Goal: Contribute content

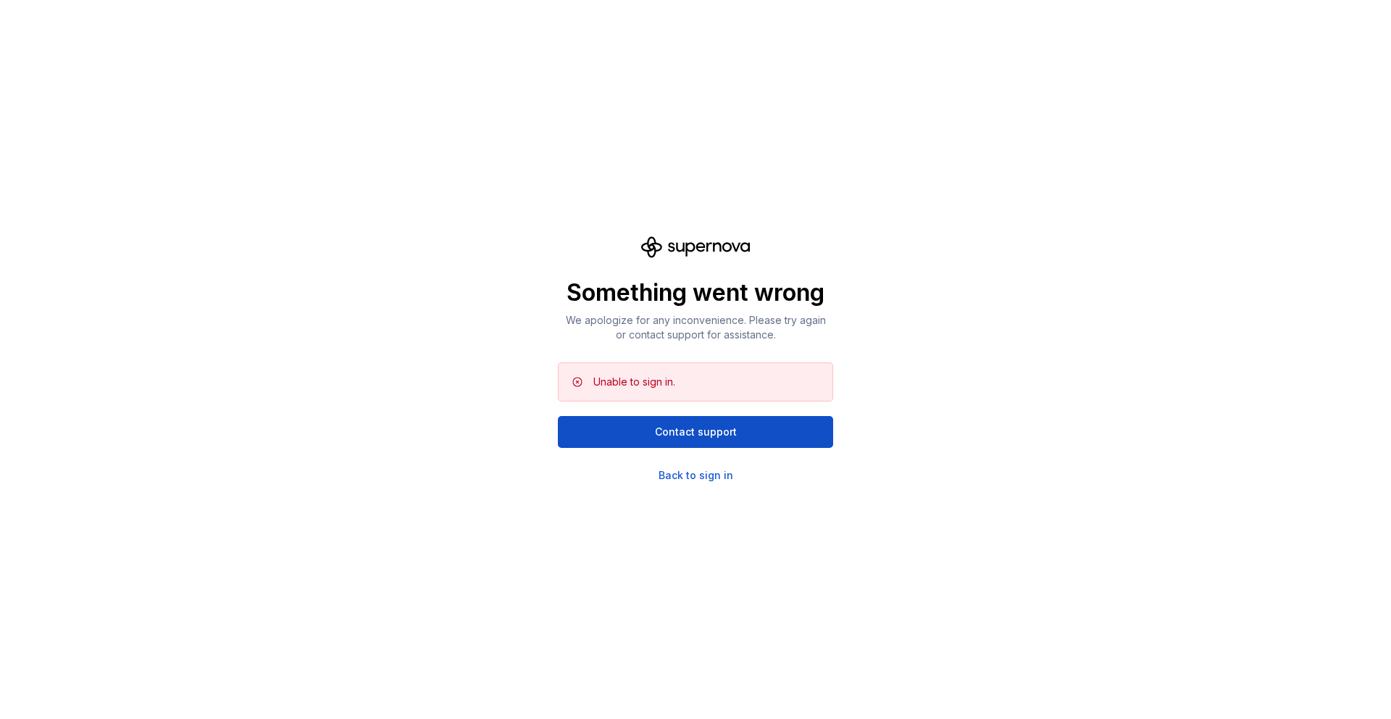
click at [686, 483] on div "Something went wrong We apologize for any inconvenience. Please try again or co…" at bounding box center [695, 359] width 1391 height 719
click at [715, 474] on div "Back to sign in" at bounding box center [695, 475] width 75 height 14
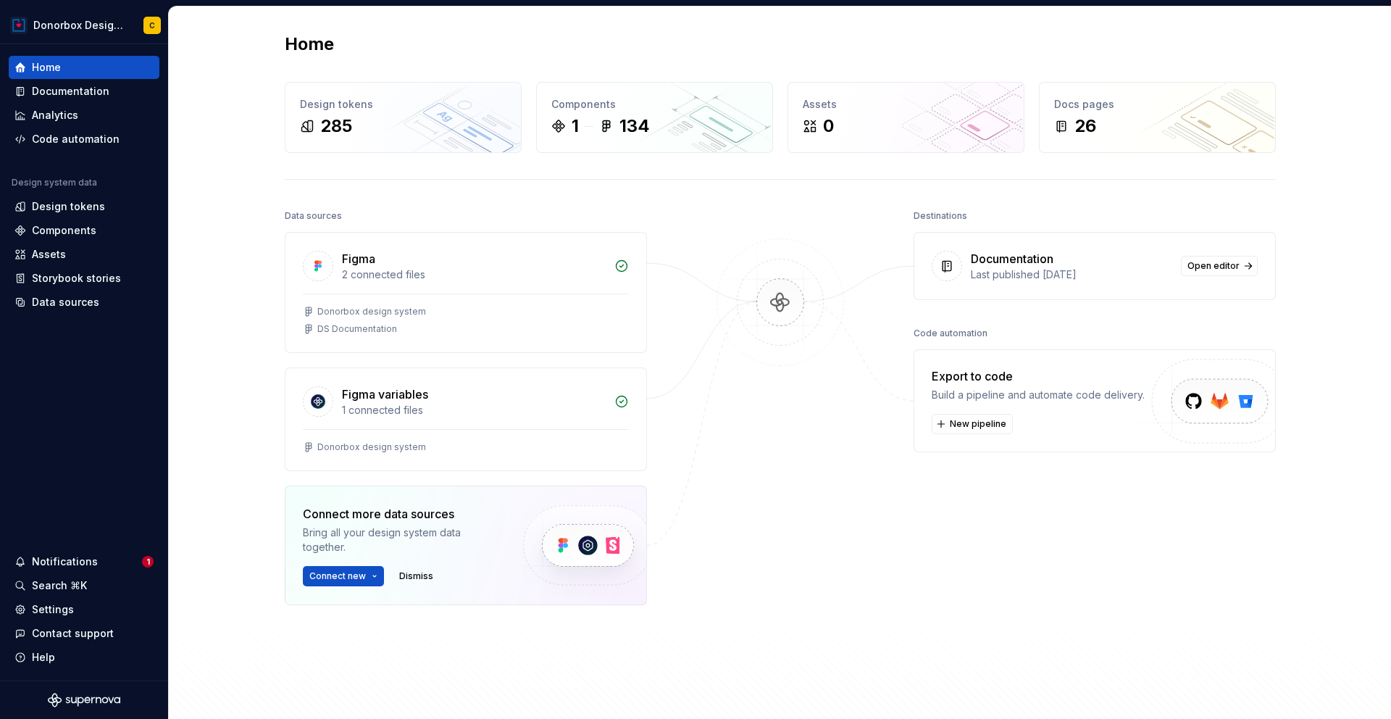
click at [1129, 270] on div "Last published [DATE]" at bounding box center [1071, 274] width 201 height 14
click at [1214, 267] on span "Open editor" at bounding box center [1213, 266] width 52 height 12
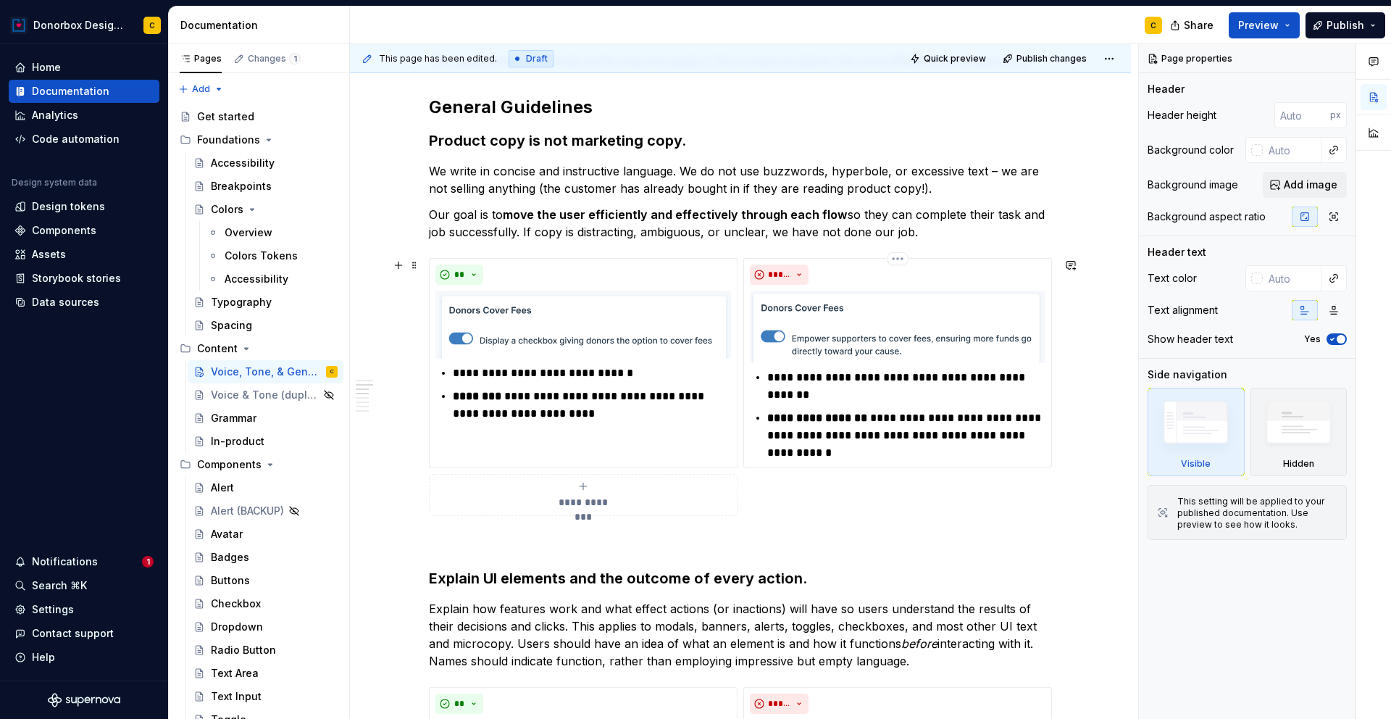
scroll to position [438, 0]
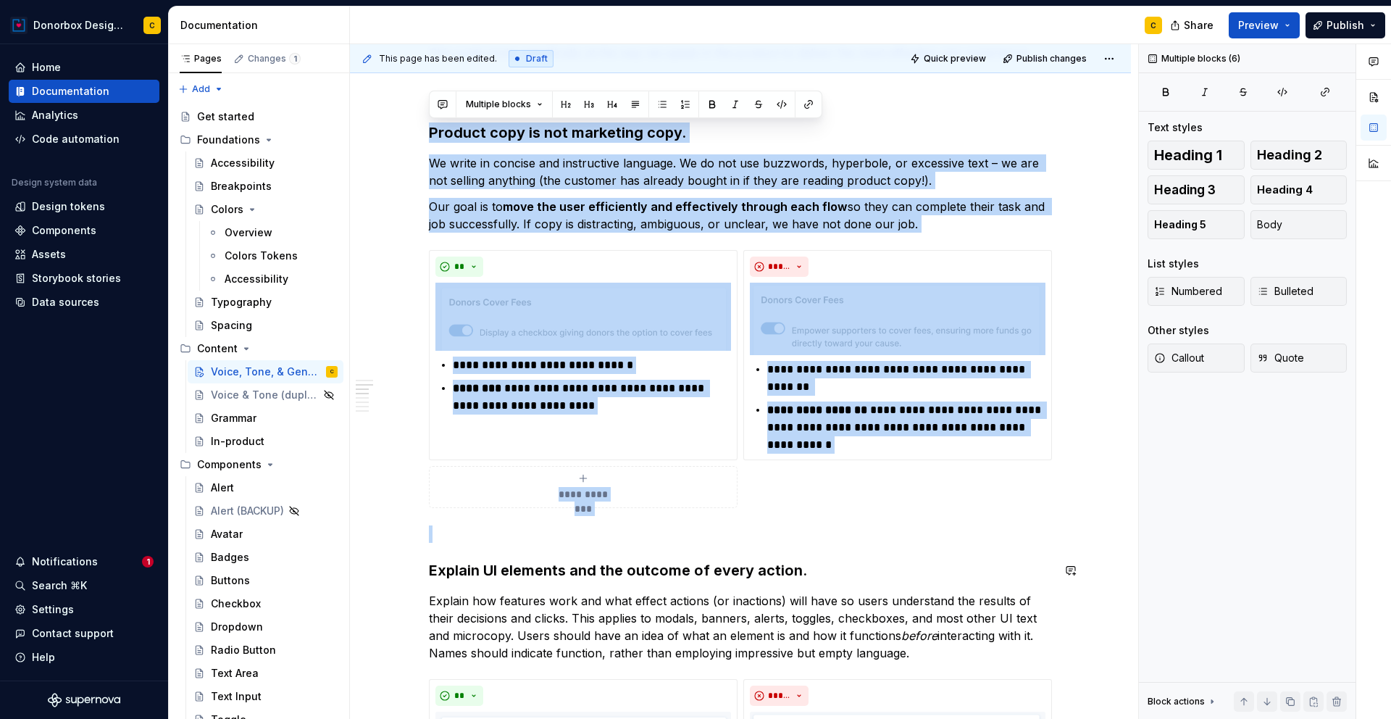
drag, startPoint x: 427, startPoint y: 134, endPoint x: 1002, endPoint y: 549, distance: 708.7
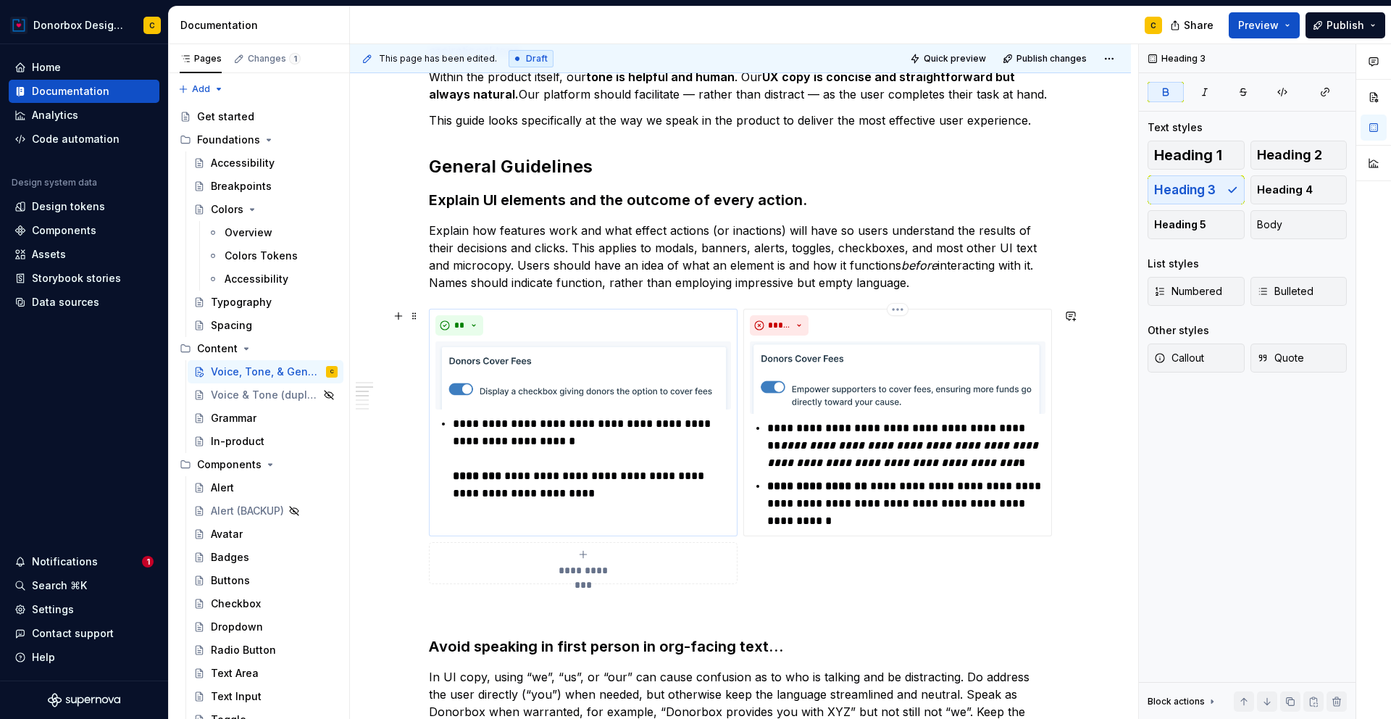
scroll to position [394, 0]
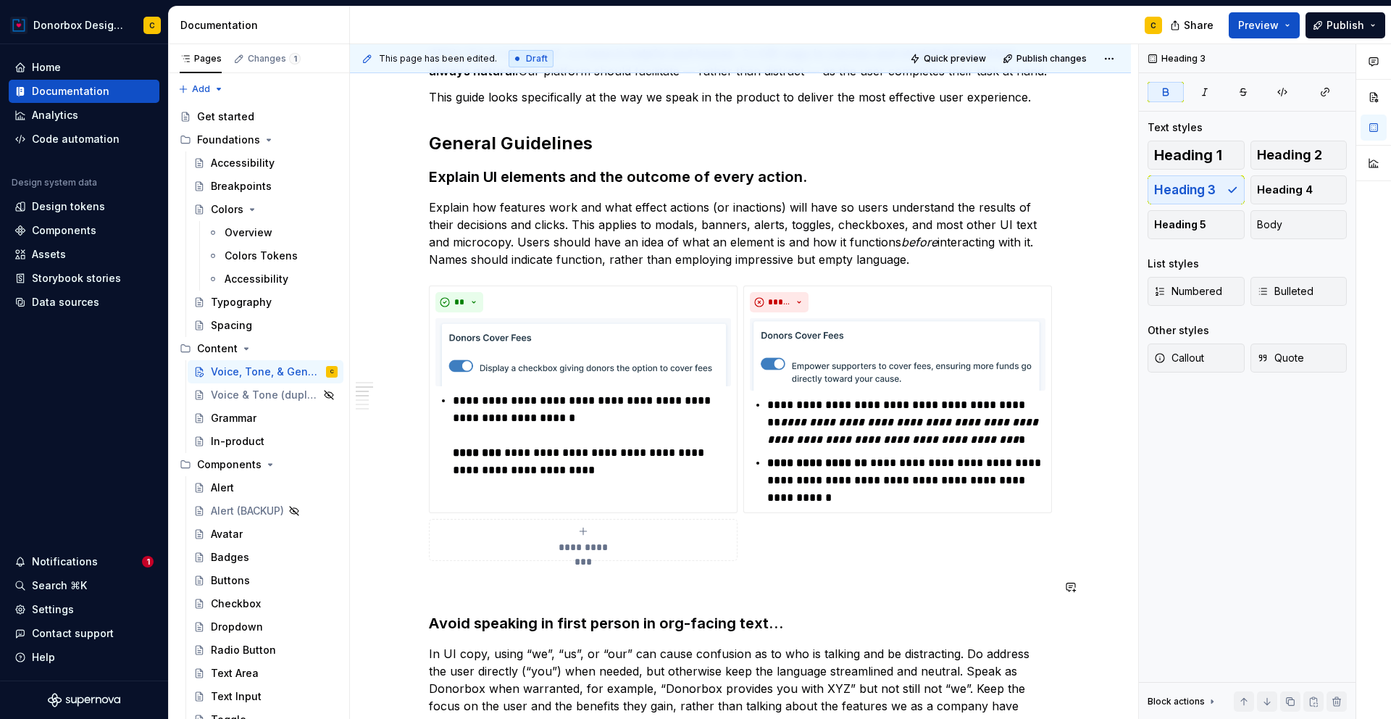
click at [432, 590] on p at bounding box center [740, 586] width 623 height 17
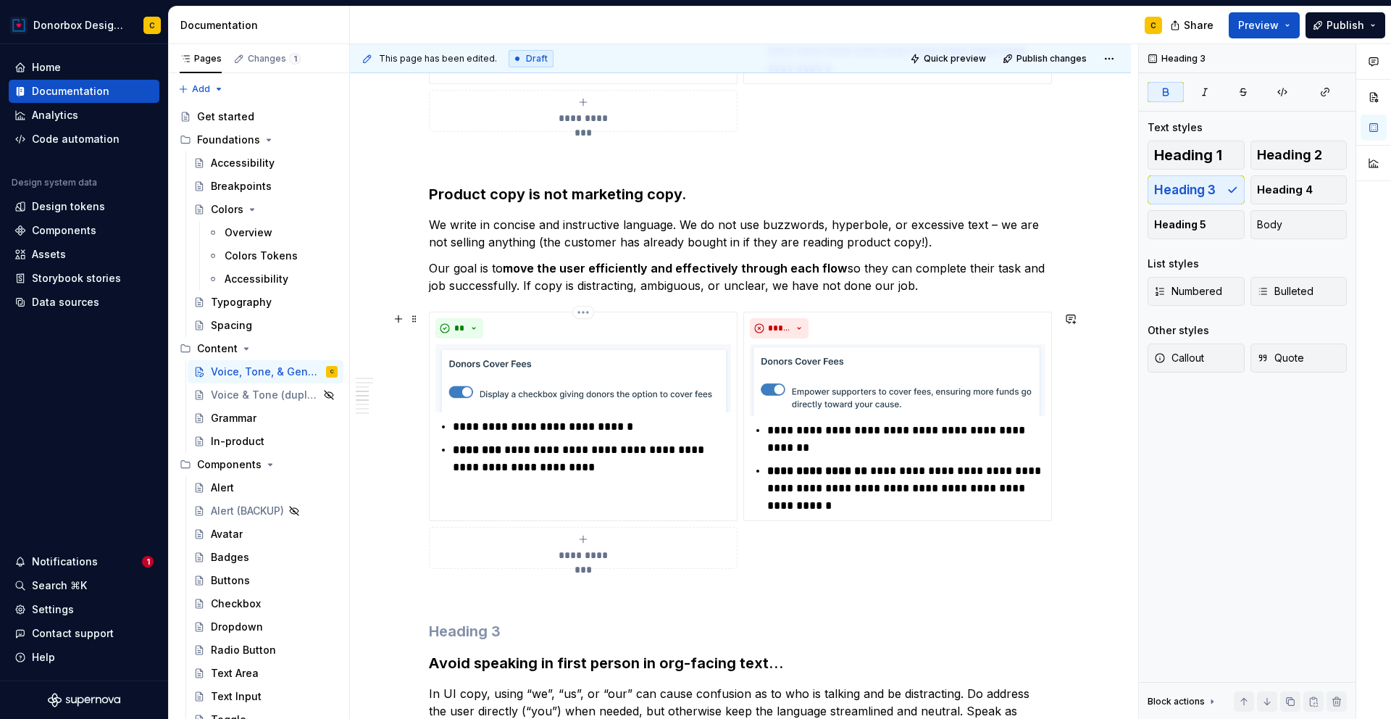
scroll to position [836, 0]
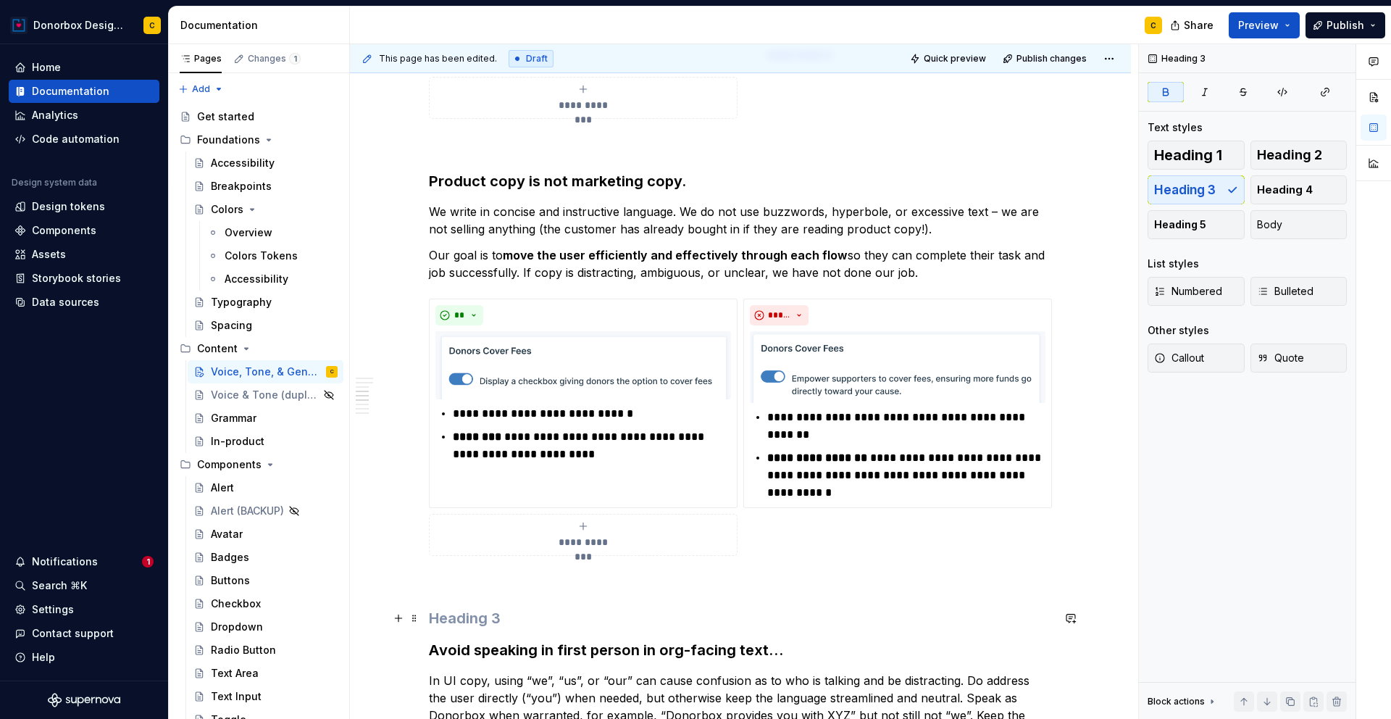
click at [454, 612] on h3 at bounding box center [740, 618] width 623 height 20
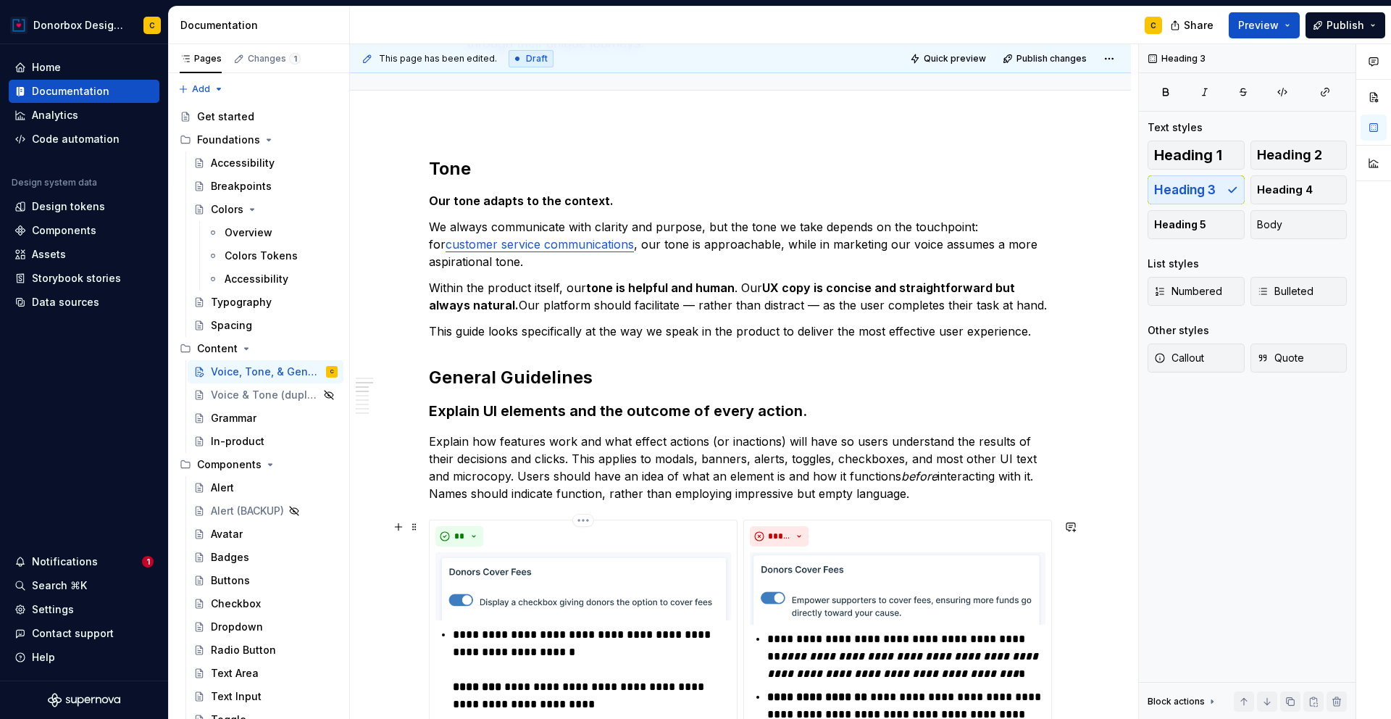
scroll to position [108, 0]
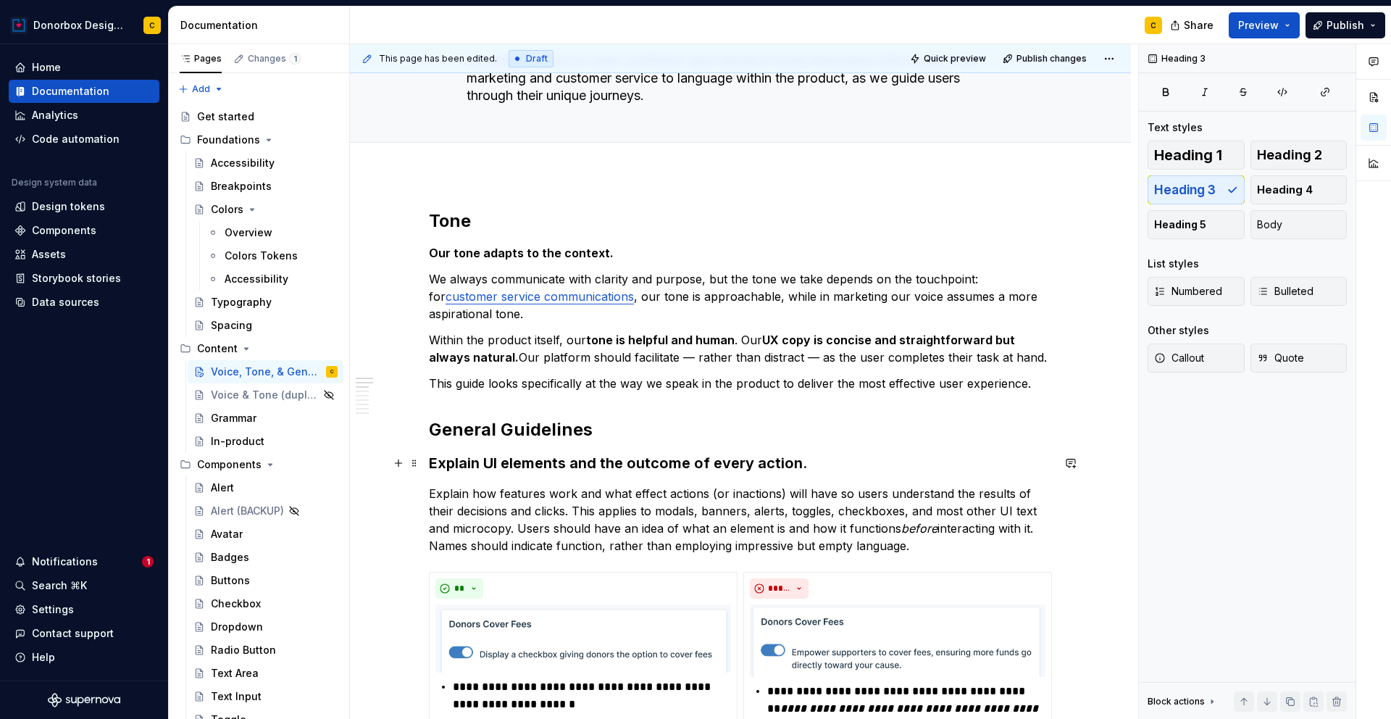
click at [430, 462] on h3 "E xplain UI elements and the outcome of every action." at bounding box center [740, 463] width 623 height 20
type textarea "*"
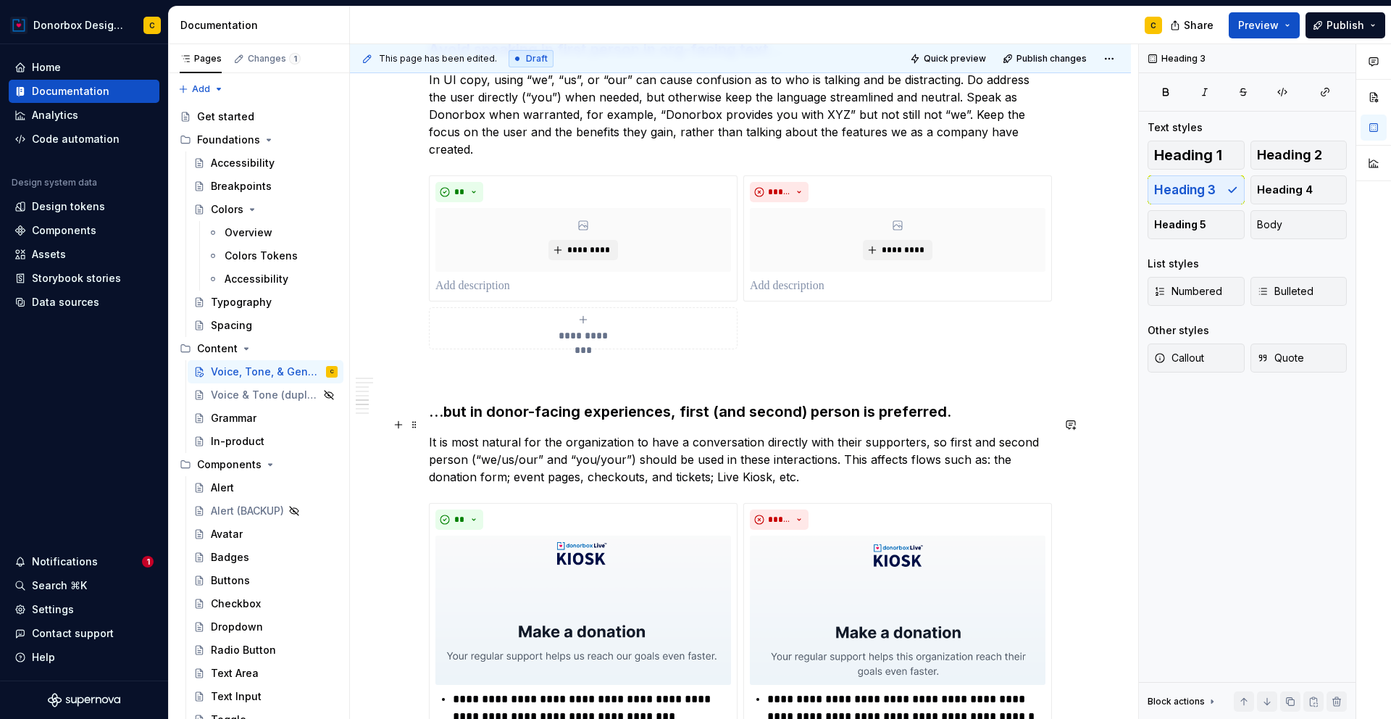
scroll to position [1407, 0]
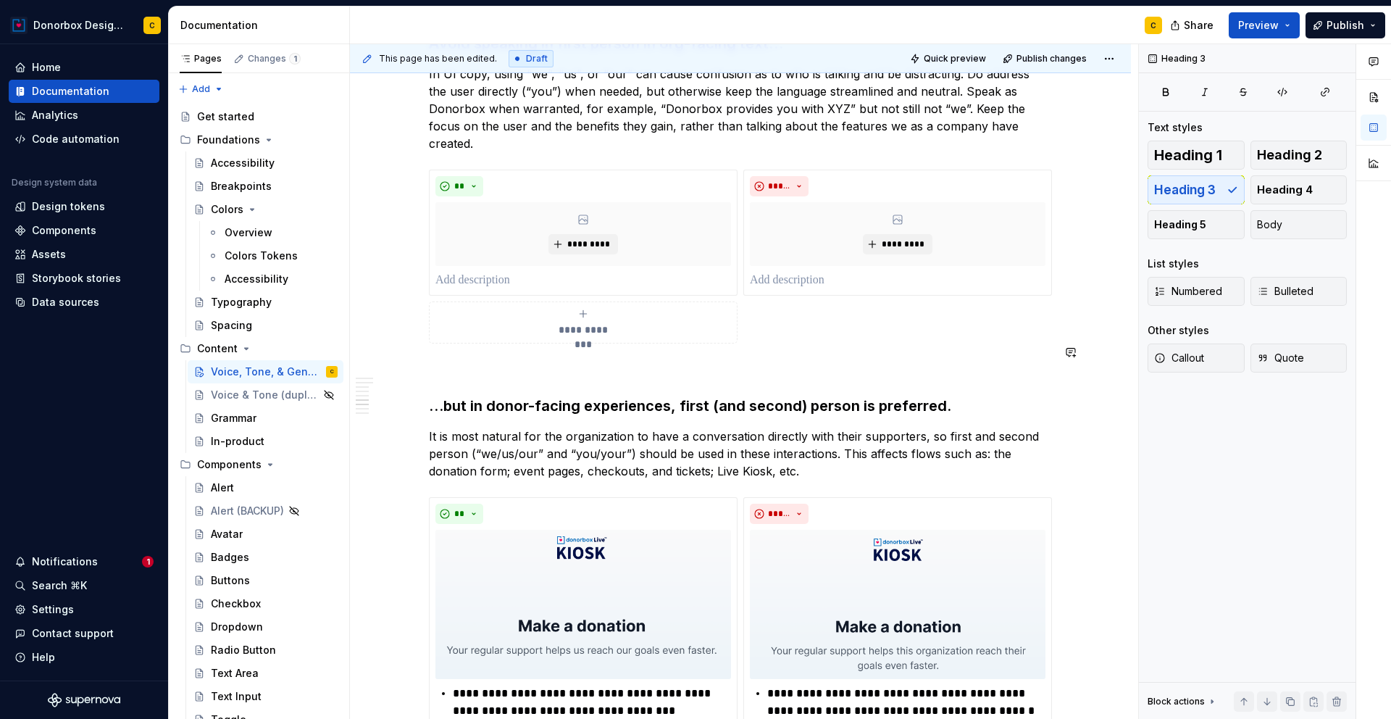
click at [494, 340] on div "Tone Our tone adapts to the context. We always communicate with clarity and pur…" at bounding box center [740, 98] width 623 height 2377
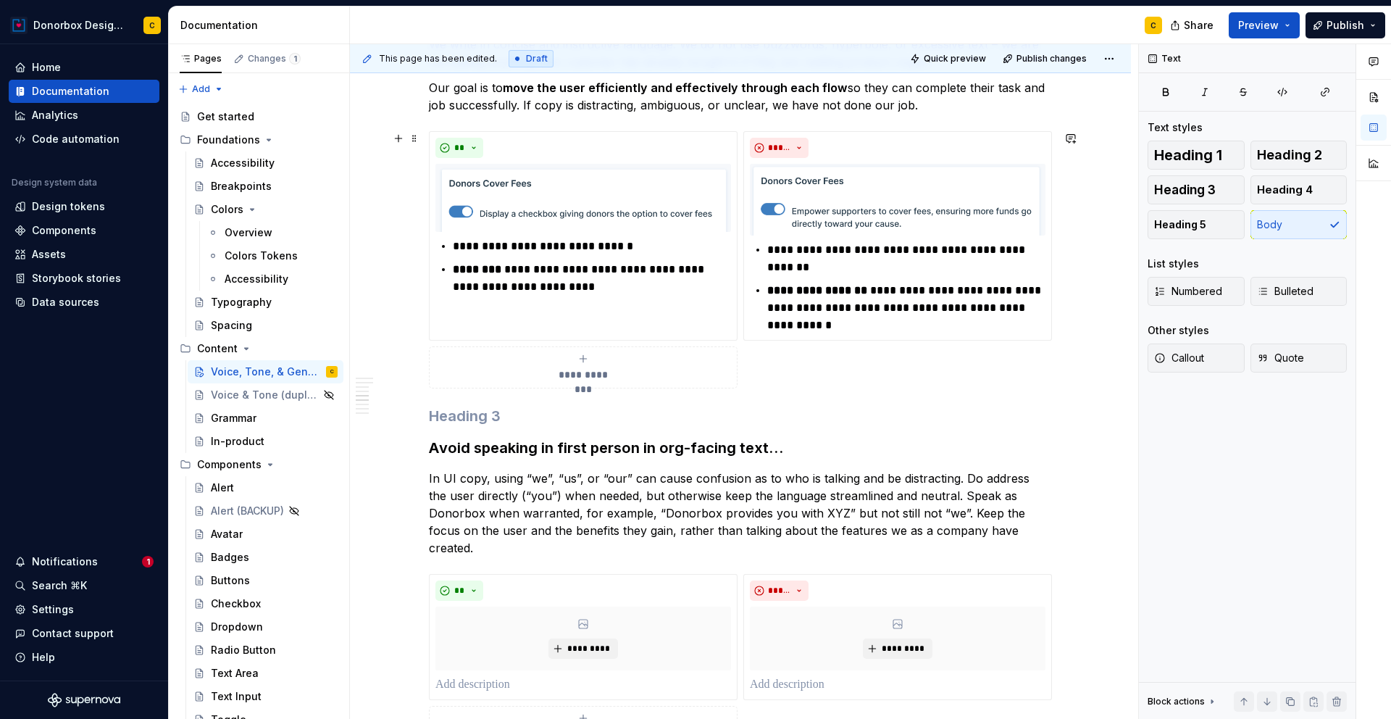
scroll to position [963, 0]
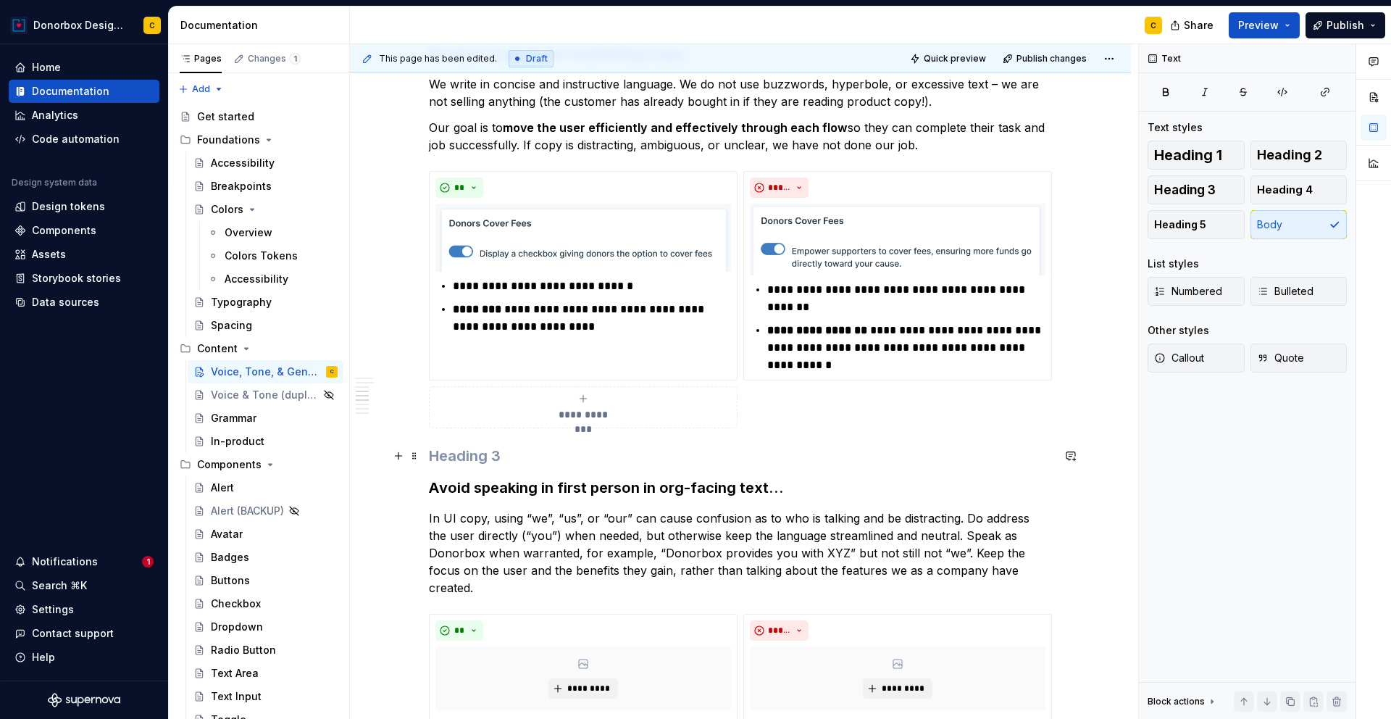
click at [434, 451] on h3 at bounding box center [740, 455] width 623 height 20
click at [1260, 224] on span "Body" at bounding box center [1269, 224] width 25 height 14
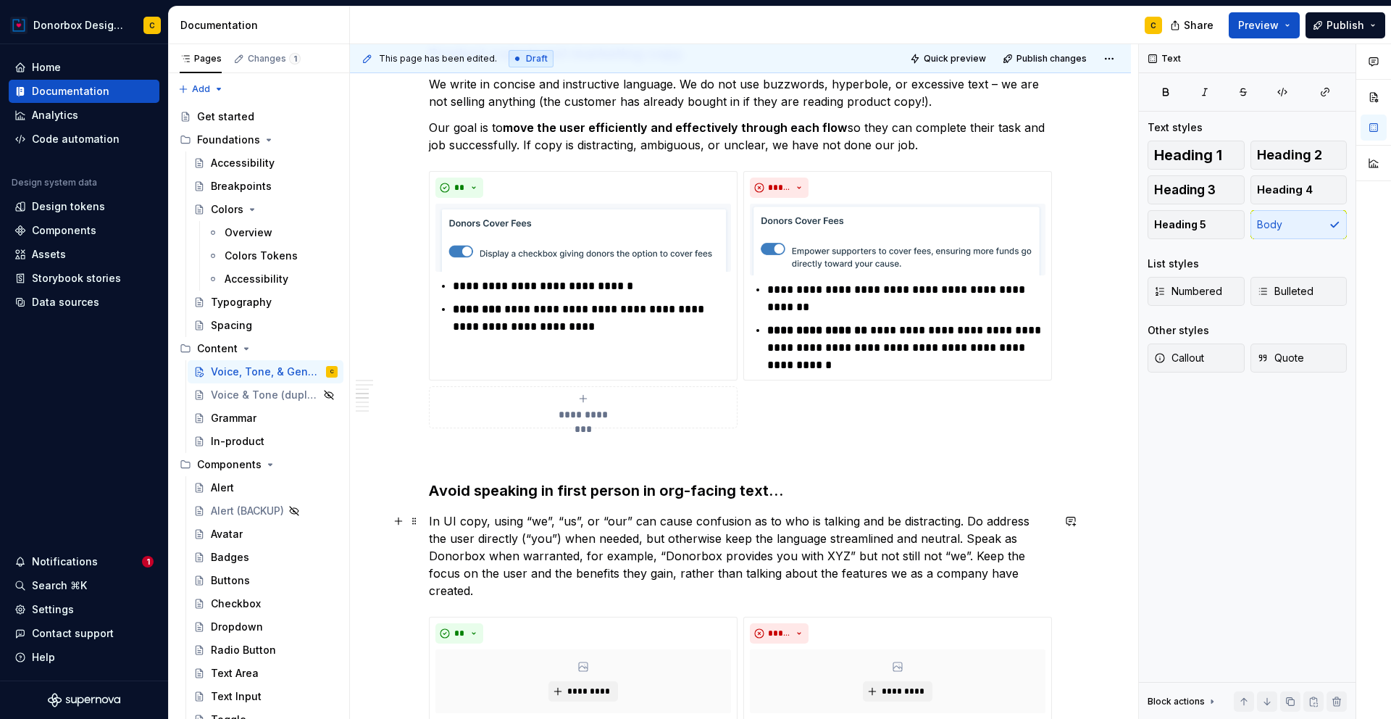
click at [911, 513] on p "In UI copy, using “we”, “us”, or “our” can cause confusion as to who is talking…" at bounding box center [740, 555] width 623 height 87
click at [545, 464] on div "Tone Our tone adapts to the context. We always communicate with clarity and pur…" at bounding box center [740, 544] width 623 height 2380
click at [439, 447] on p at bounding box center [740, 453] width 623 height 17
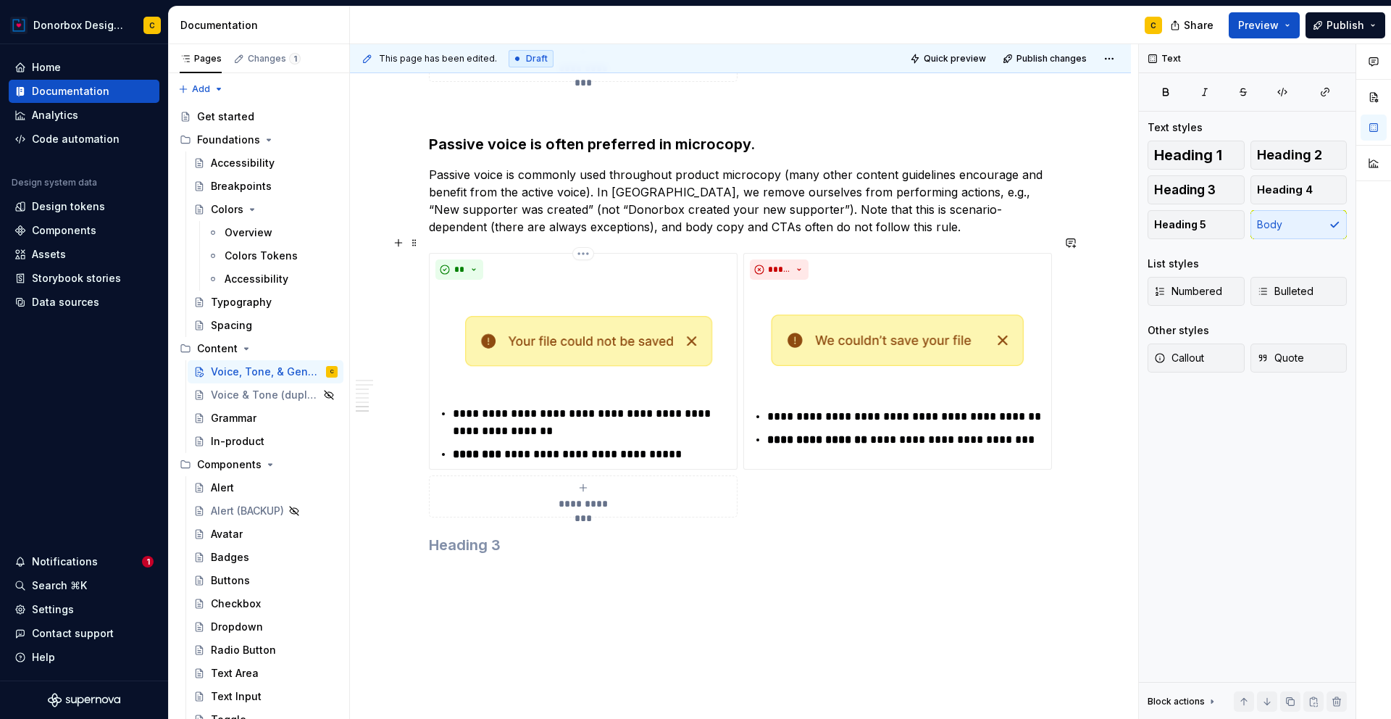
scroll to position [2145, 0]
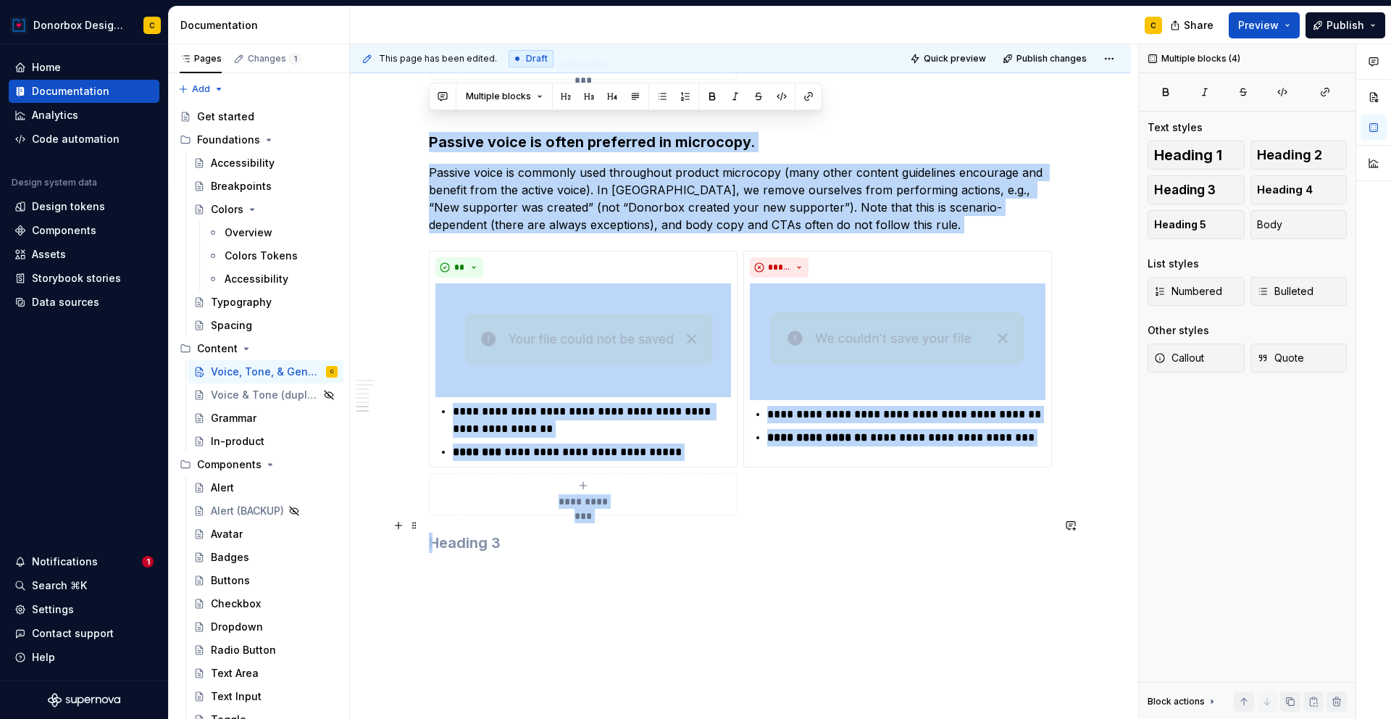
drag, startPoint x: 430, startPoint y: 123, endPoint x: 807, endPoint y: 514, distance: 543.0
copy div "**********"
click at [468, 532] on h3 at bounding box center [740, 542] width 623 height 20
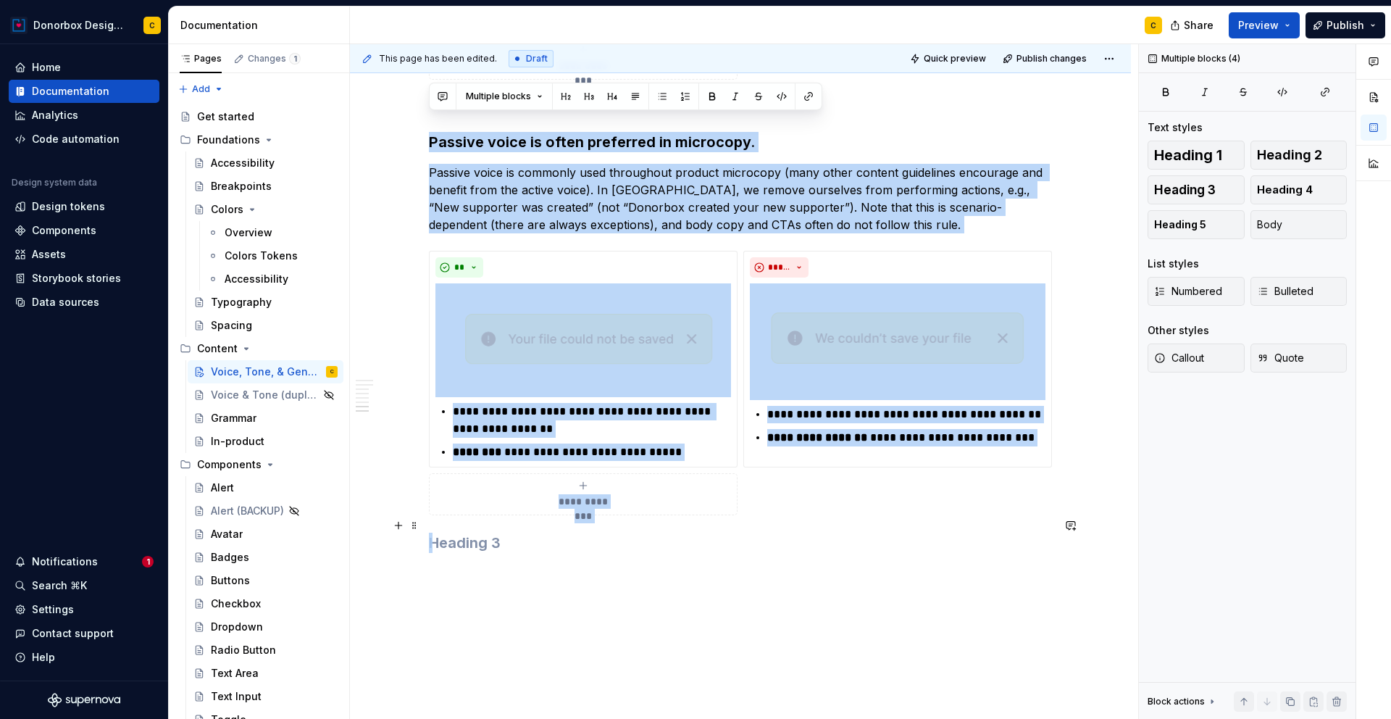
click at [448, 532] on h3 at bounding box center [740, 542] width 623 height 20
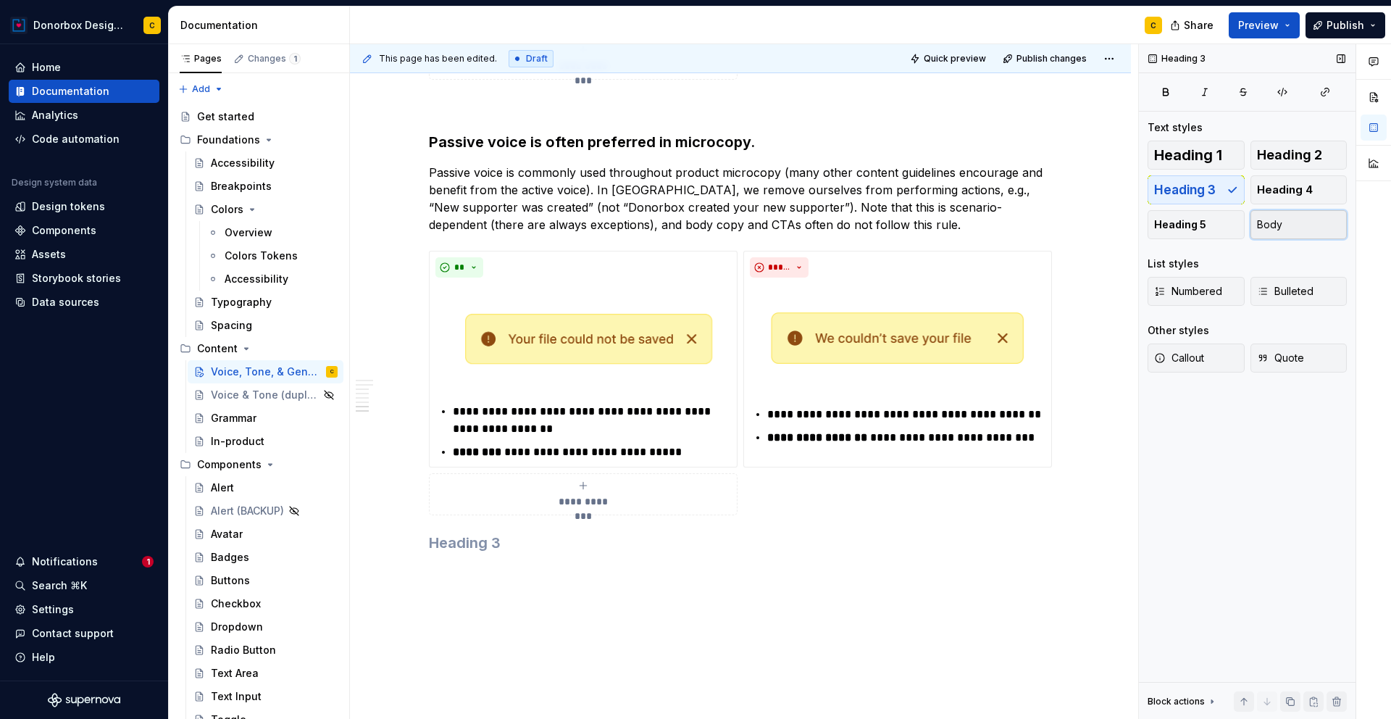
click at [1320, 222] on button "Body" at bounding box center [1298, 224] width 97 height 29
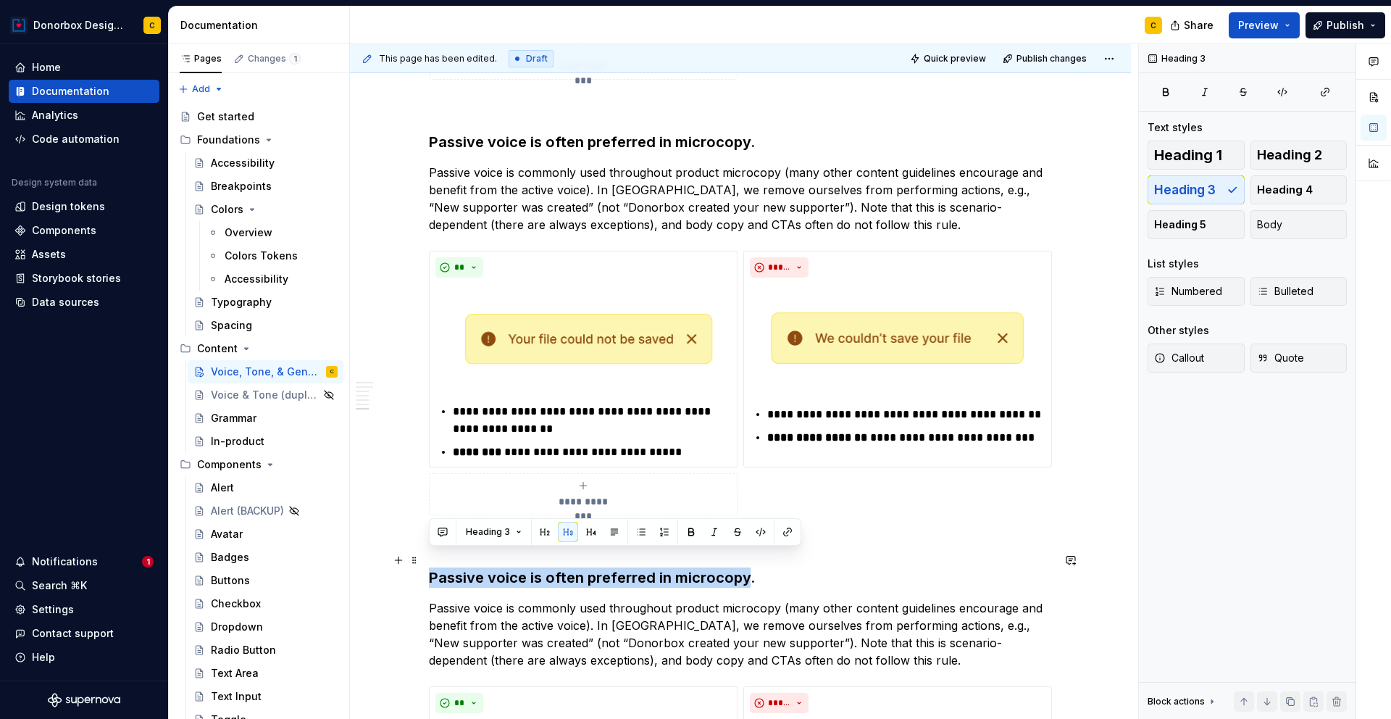
drag, startPoint x: 430, startPoint y: 558, endPoint x: 741, endPoint y: 557, distance: 311.5
click at [741, 567] on h3 "Passive voice is often preferred in microcopy." at bounding box center [740, 577] width 623 height 20
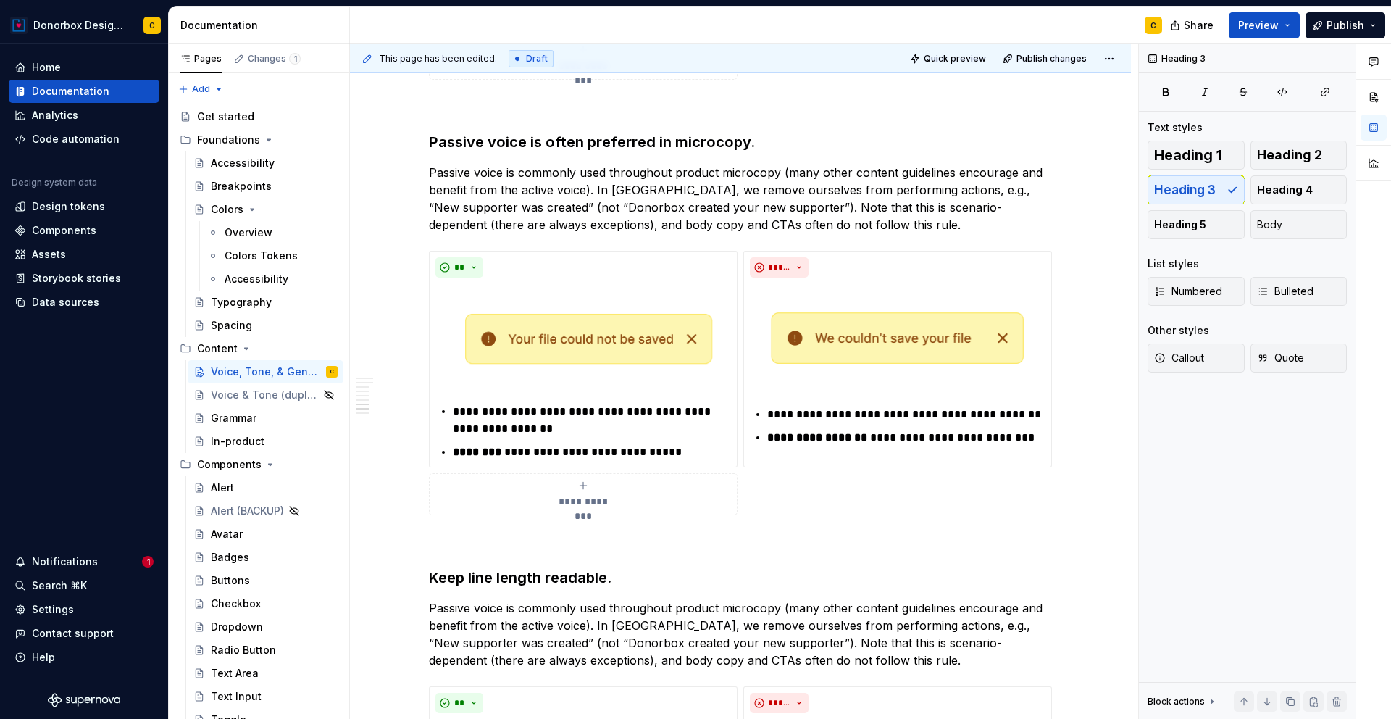
click at [613, 620] on p "Passive voice is commonly used throughout product microcopy (many other content…" at bounding box center [740, 634] width 623 height 70
click at [431, 599] on p "Passive voice is commonly used throughout product microcopy (many other content…" at bounding box center [740, 634] width 623 height 70
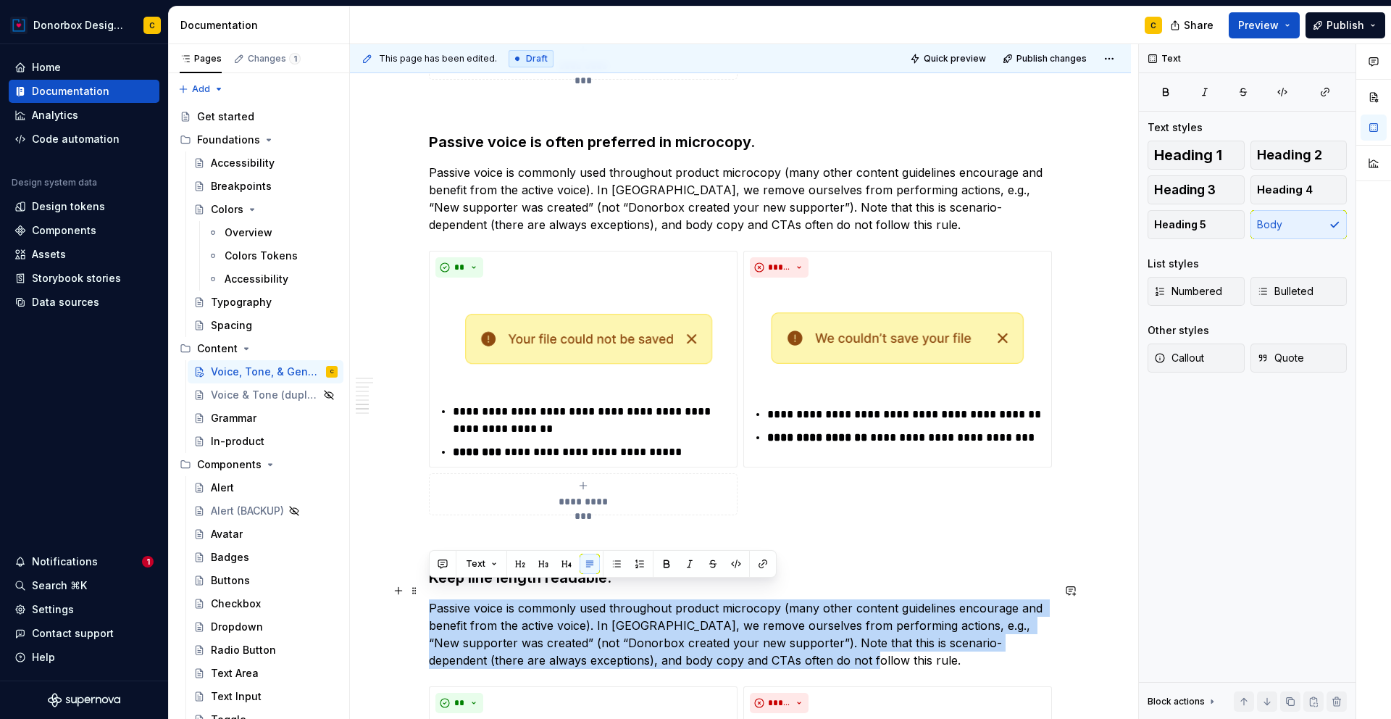
drag, startPoint x: 430, startPoint y: 589, endPoint x: 788, endPoint y: 641, distance: 361.6
click at [788, 641] on p "Passive voice is commonly used throughout product microcopy (many other content…" at bounding box center [740, 634] width 623 height 70
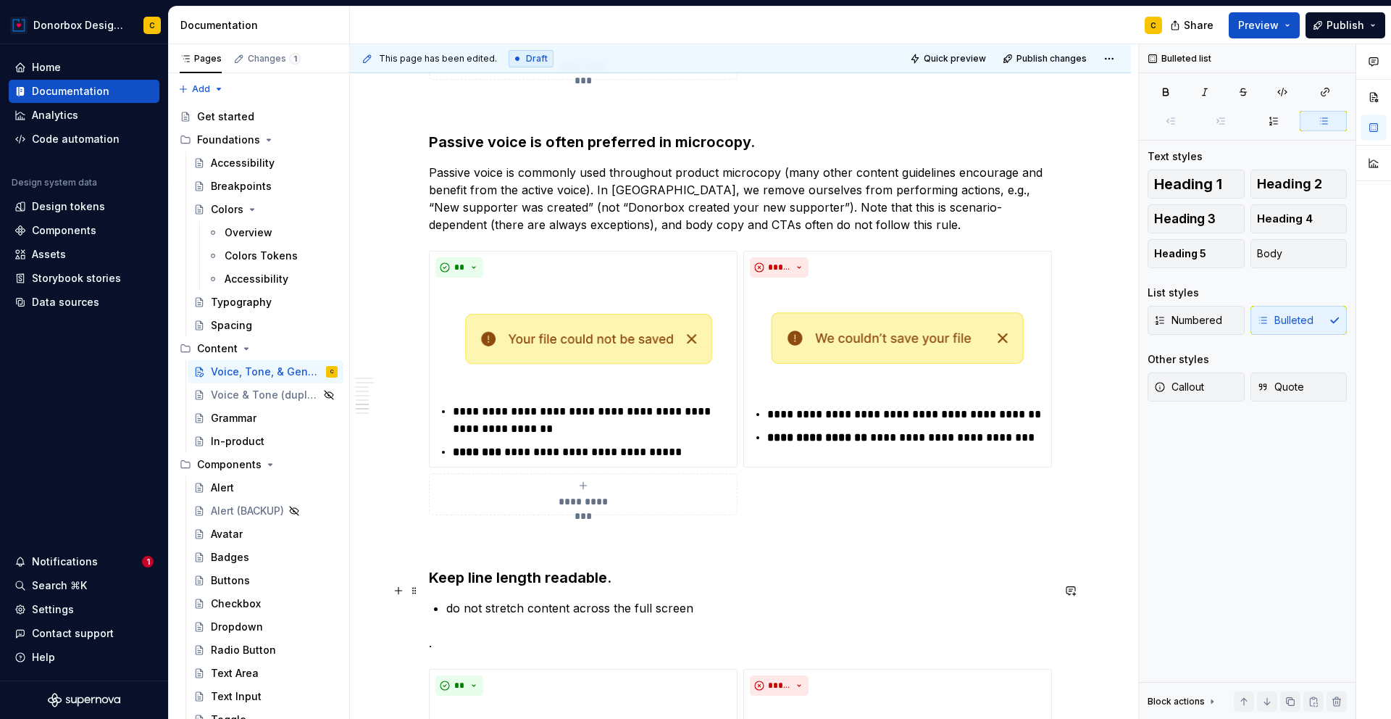
click at [446, 599] on p "do not stretch content across the full screen" at bounding box center [749, 607] width 606 height 17
click at [1281, 259] on button "Body" at bounding box center [1298, 253] width 97 height 29
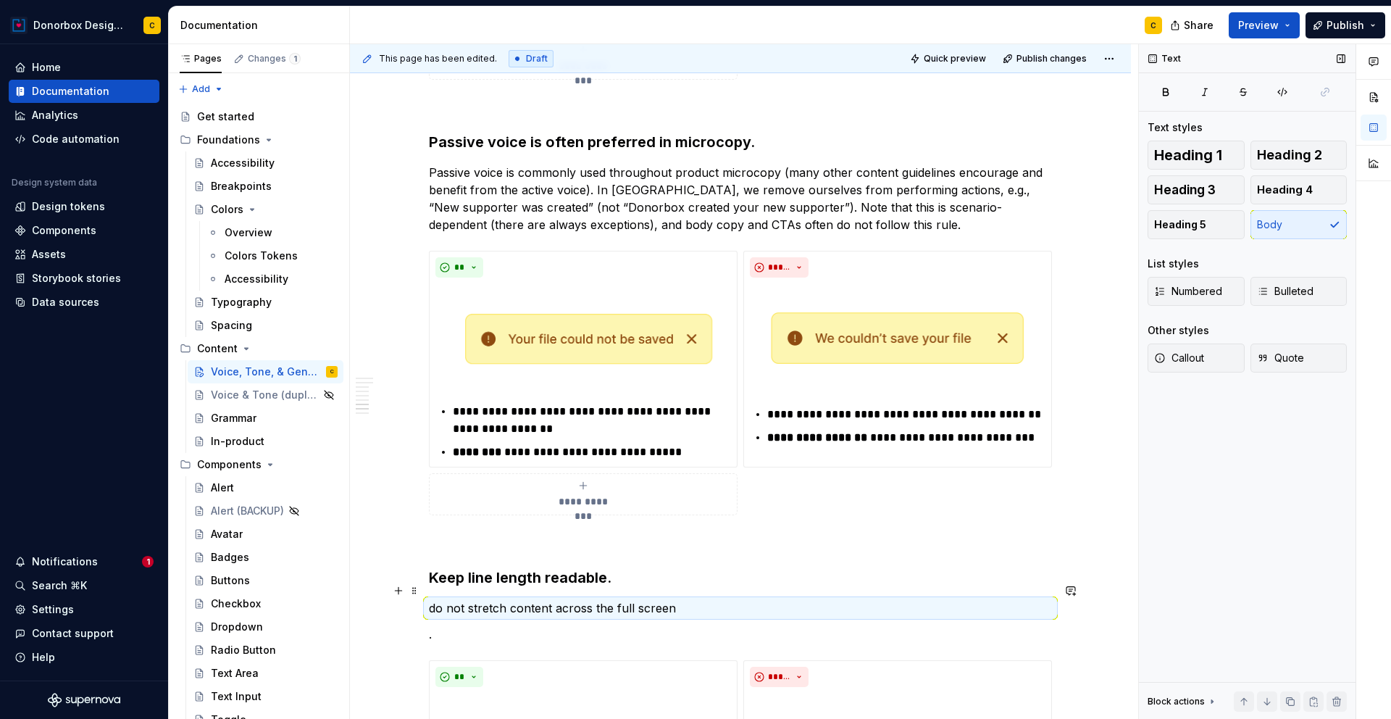
drag, startPoint x: 439, startPoint y: 584, endPoint x: 450, endPoint y: 577, distance: 13.1
click at [441, 599] on p "do not stretch content across the full screen" at bounding box center [740, 607] width 623 height 17
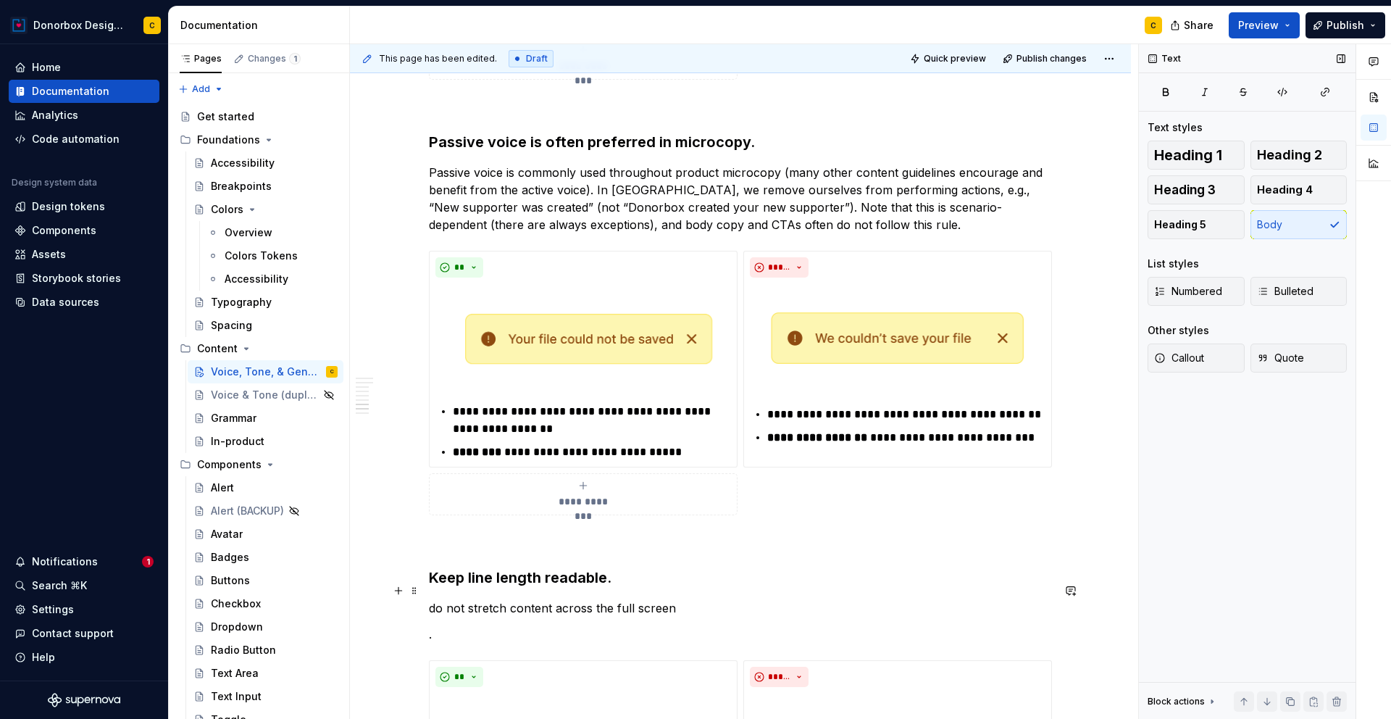
click at [436, 599] on p "do not stretch content across the full screen" at bounding box center [740, 607] width 623 height 17
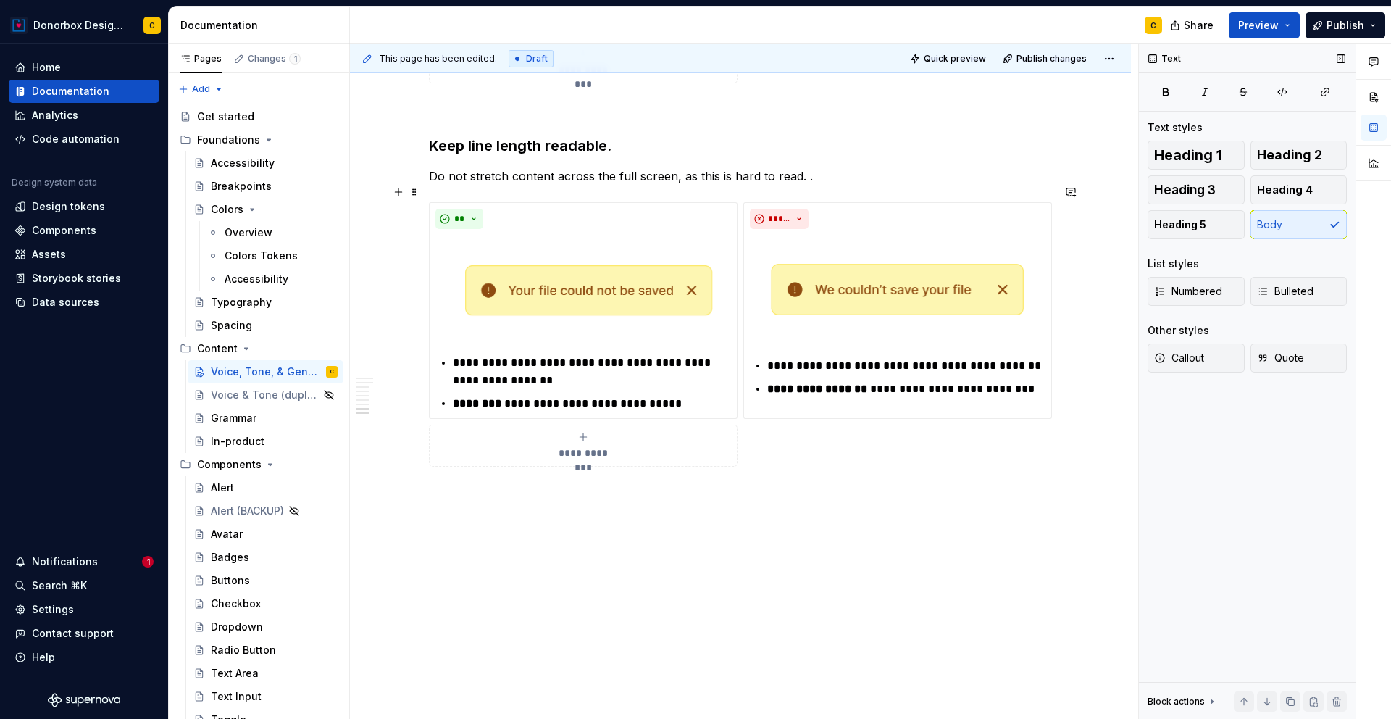
scroll to position [2574, 0]
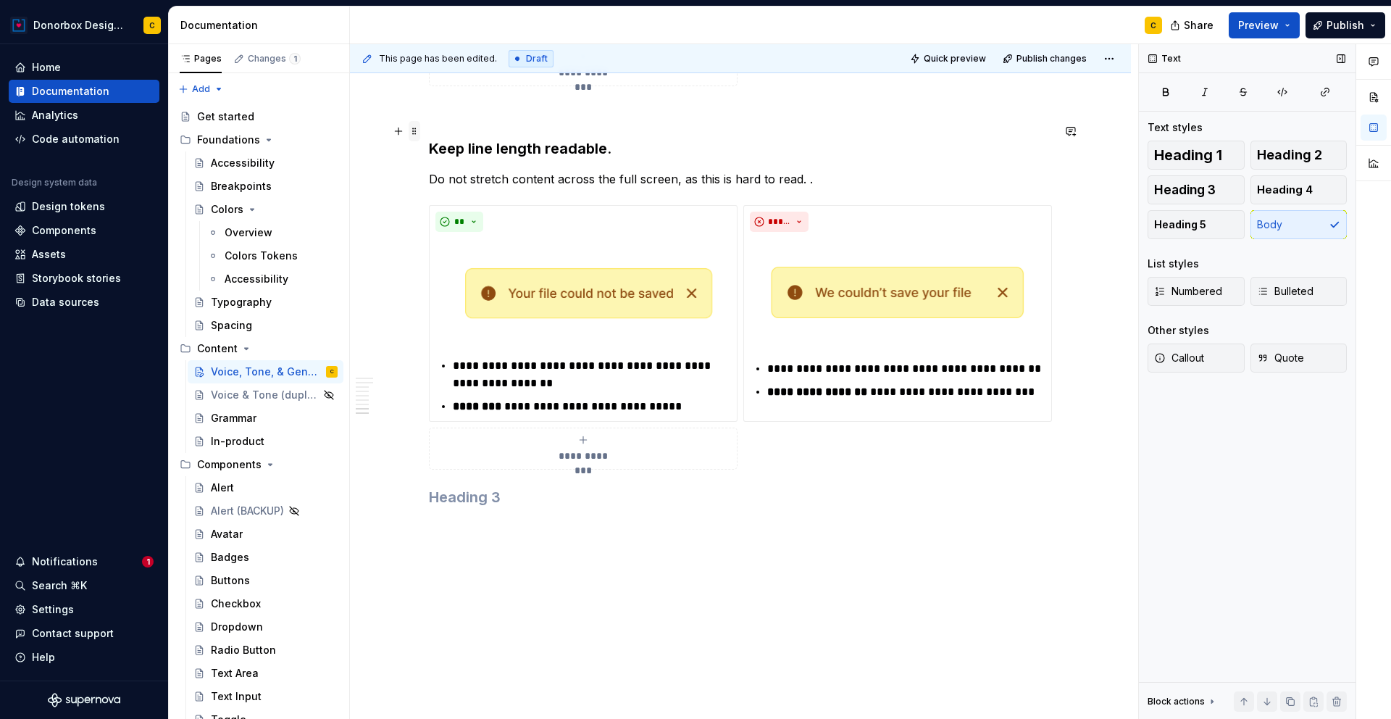
click at [414, 133] on span at bounding box center [415, 131] width 12 height 20
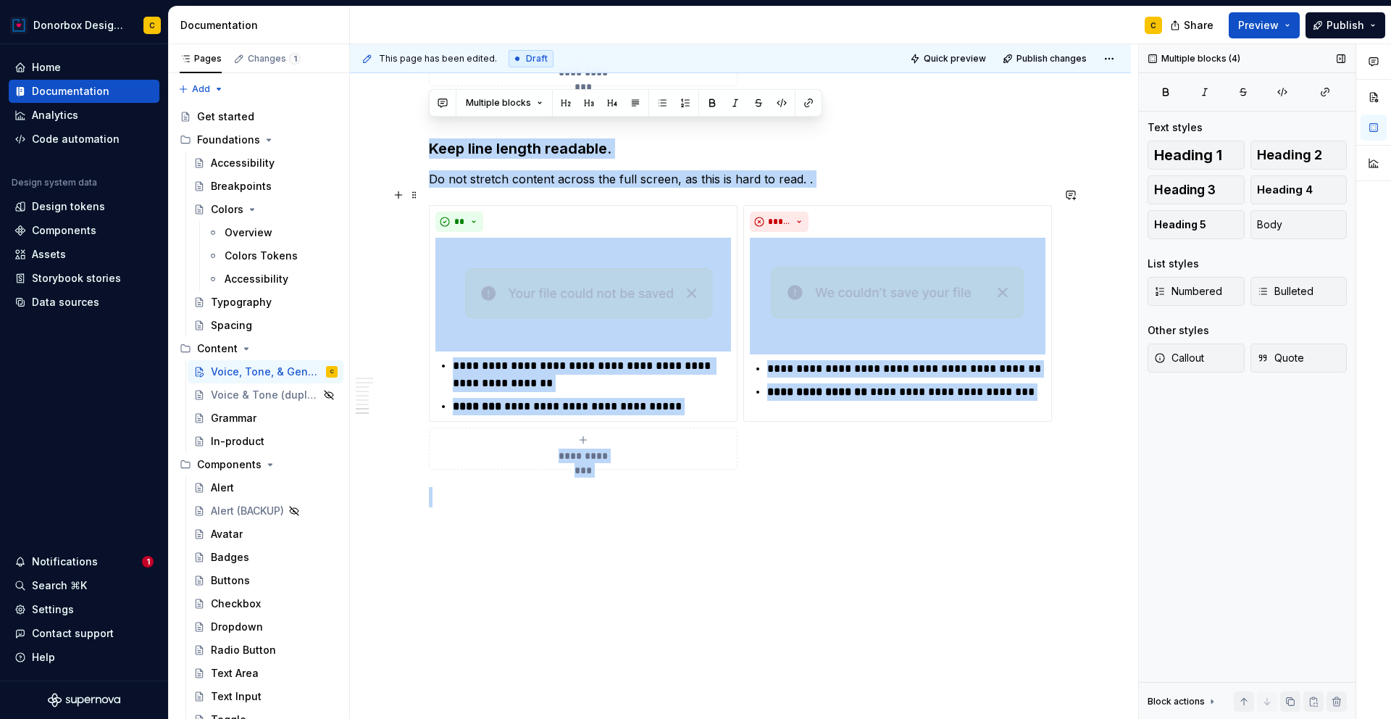
drag, startPoint x: 561, startPoint y: 502, endPoint x: 385, endPoint y: 259, distance: 299.4
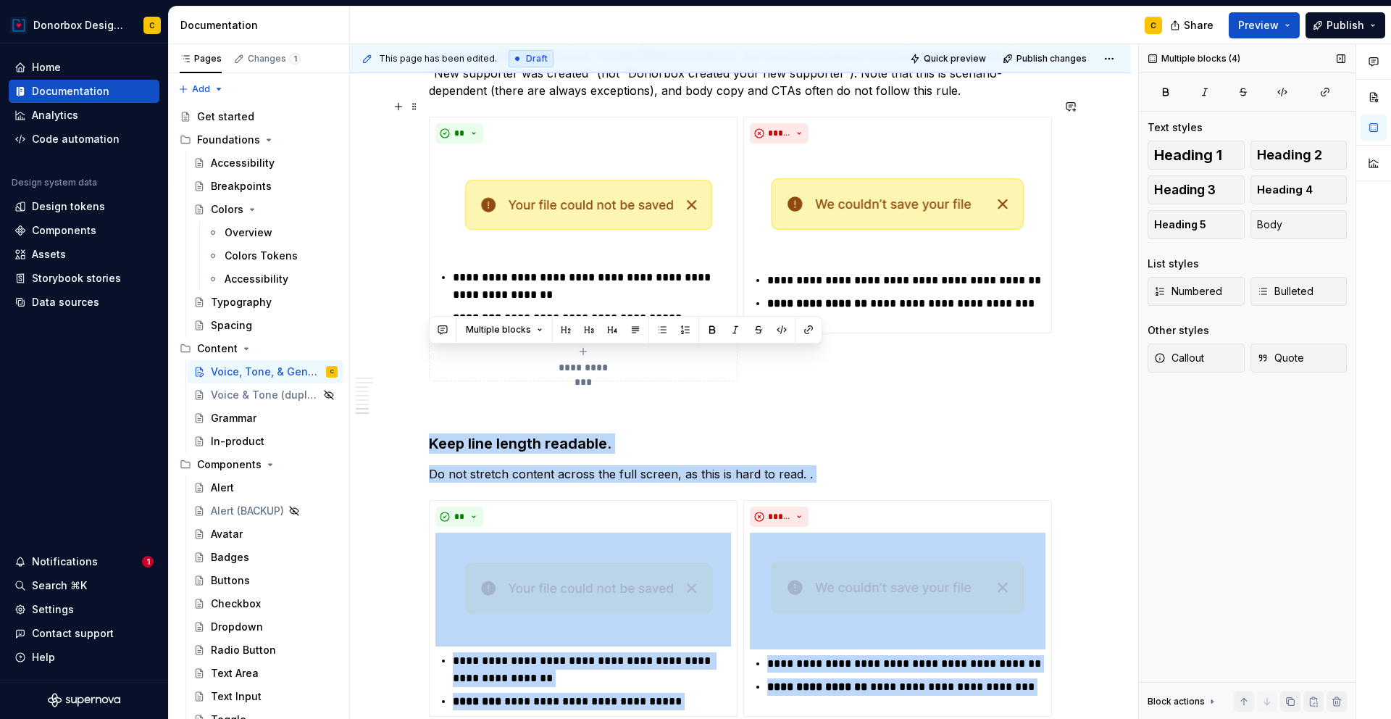
scroll to position [2369, 0]
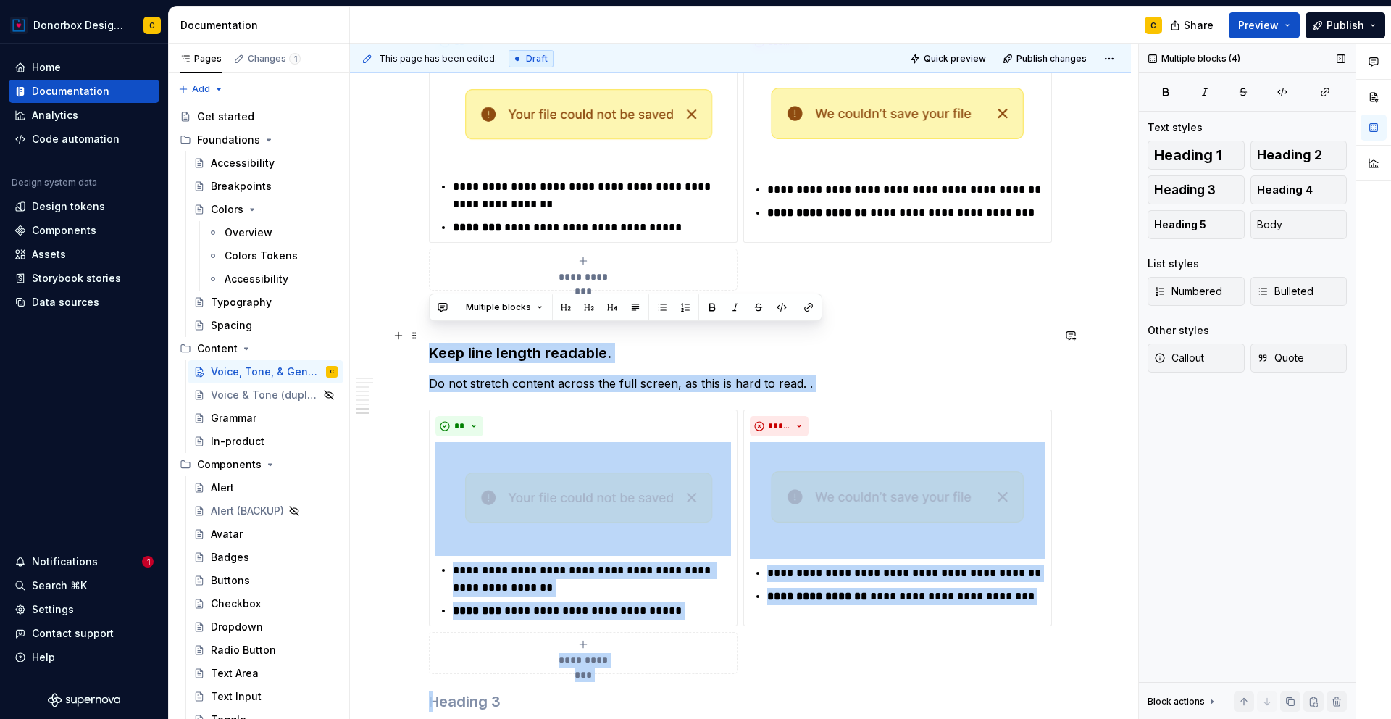
click at [443, 343] on h3 "Keep line length readable." at bounding box center [740, 353] width 623 height 20
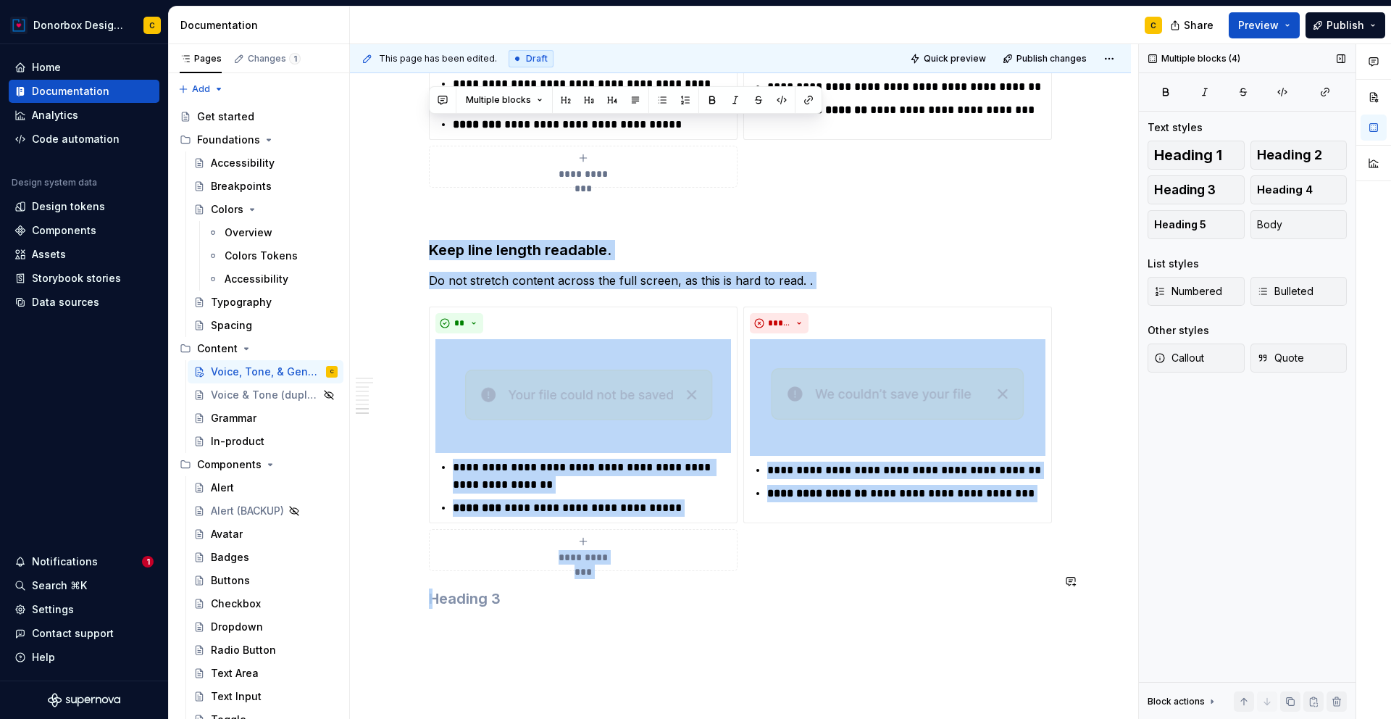
scroll to position [2577, 0]
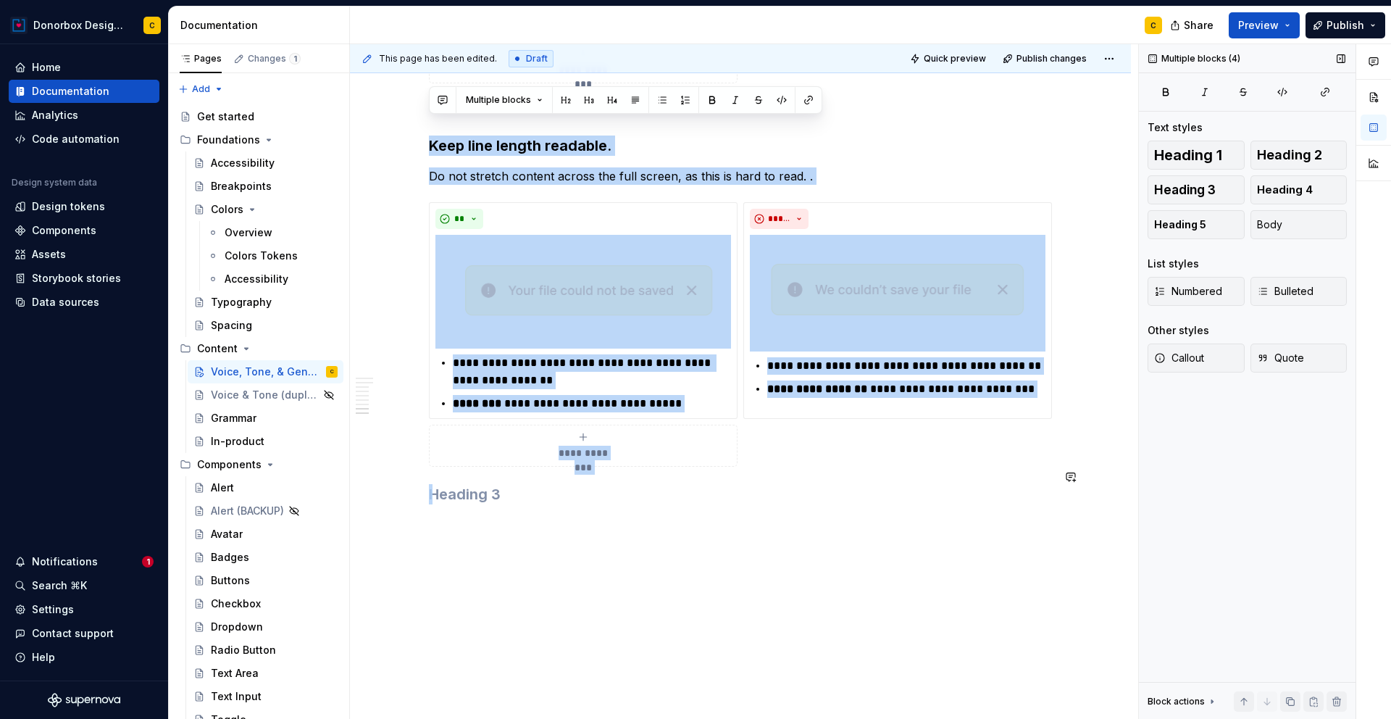
drag, startPoint x: 429, startPoint y: 326, endPoint x: 876, endPoint y: 663, distance: 559.7
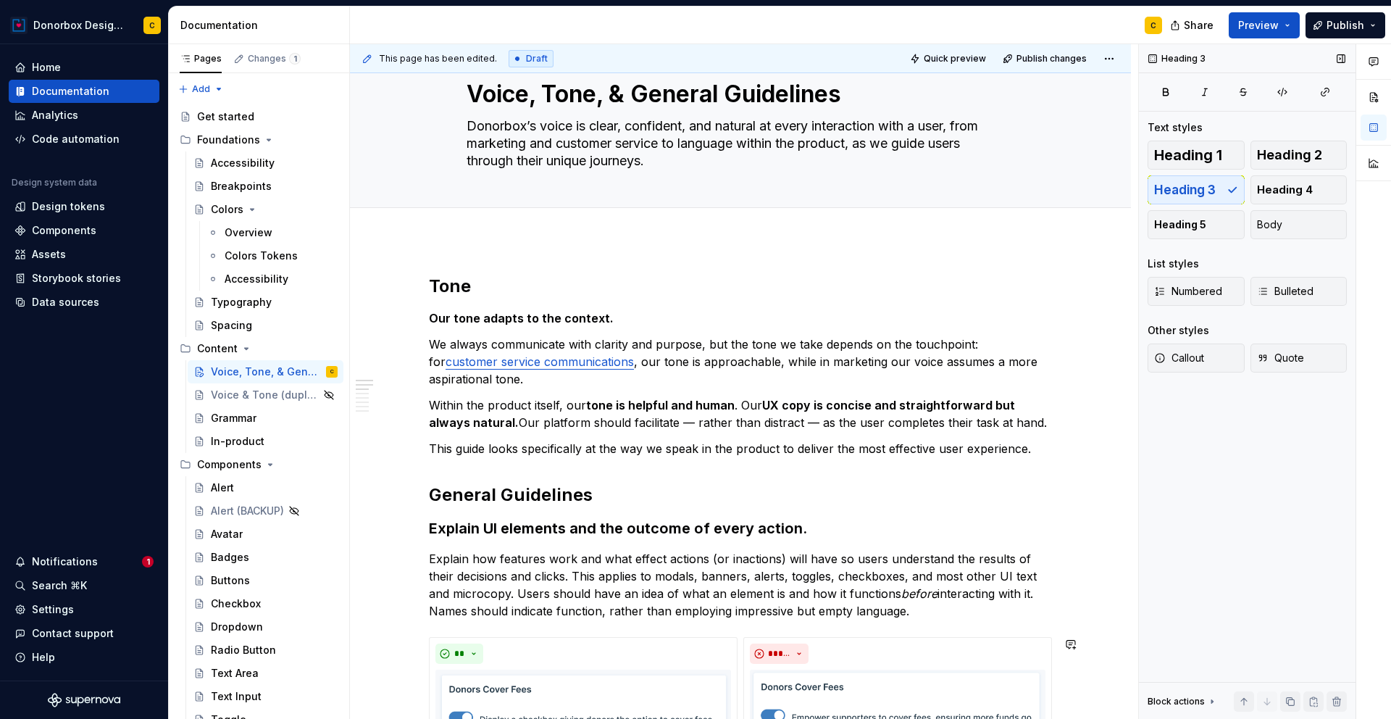
scroll to position [0, 0]
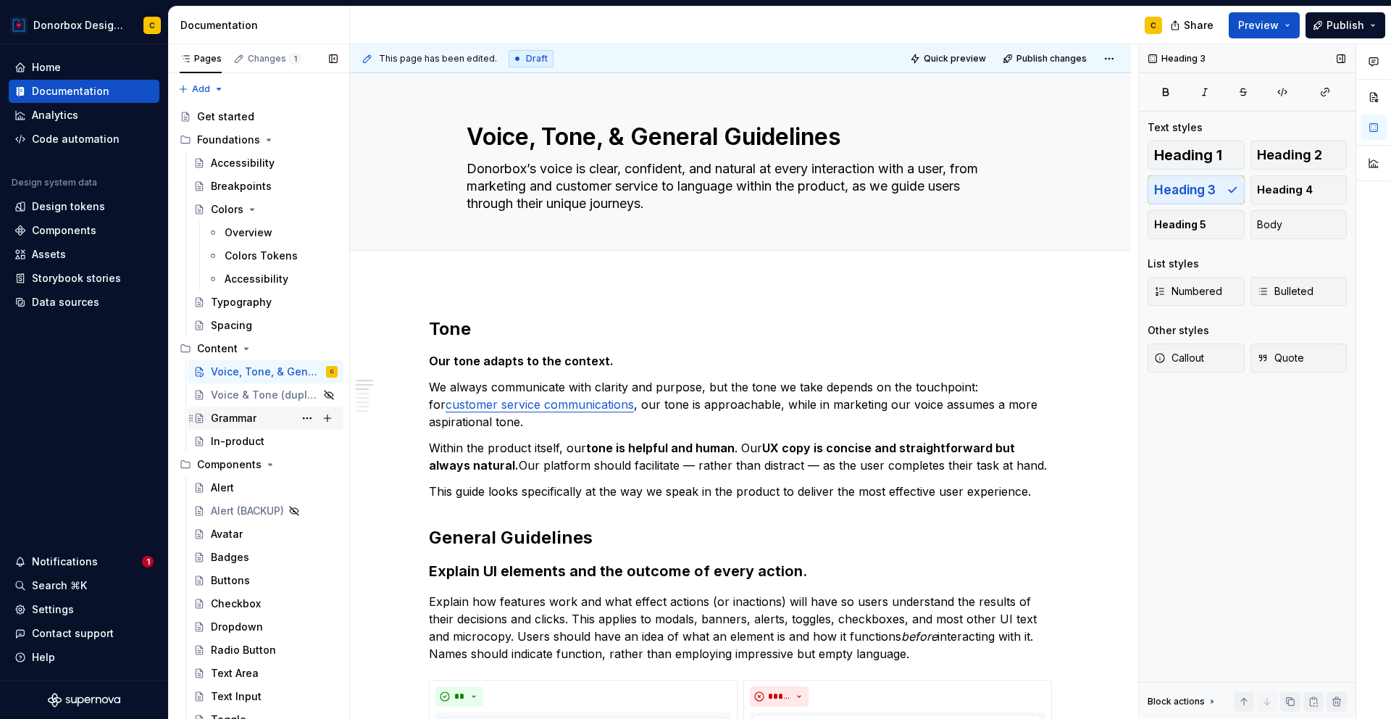
click at [247, 419] on div "Grammar" at bounding box center [234, 418] width 46 height 14
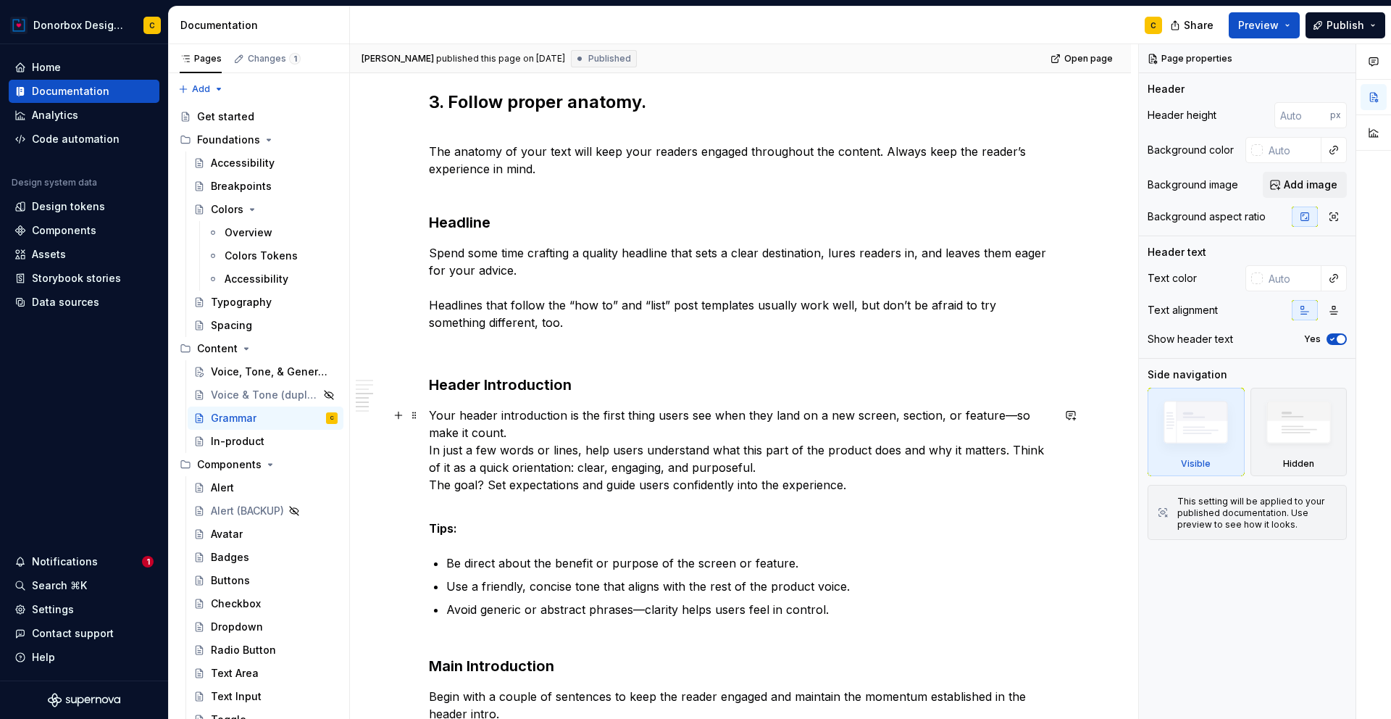
scroll to position [1591, 0]
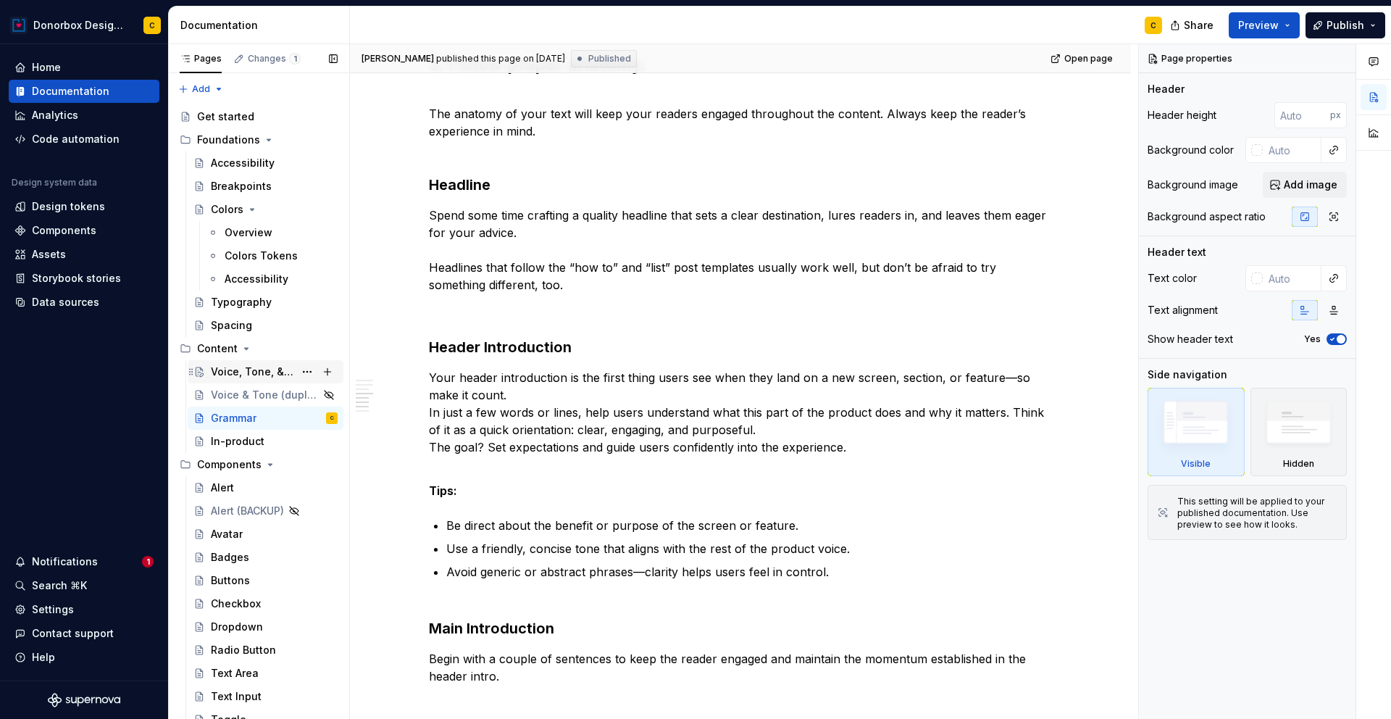
click at [255, 377] on div "Voice, Tone, & General Guidelines" at bounding box center [252, 371] width 83 height 14
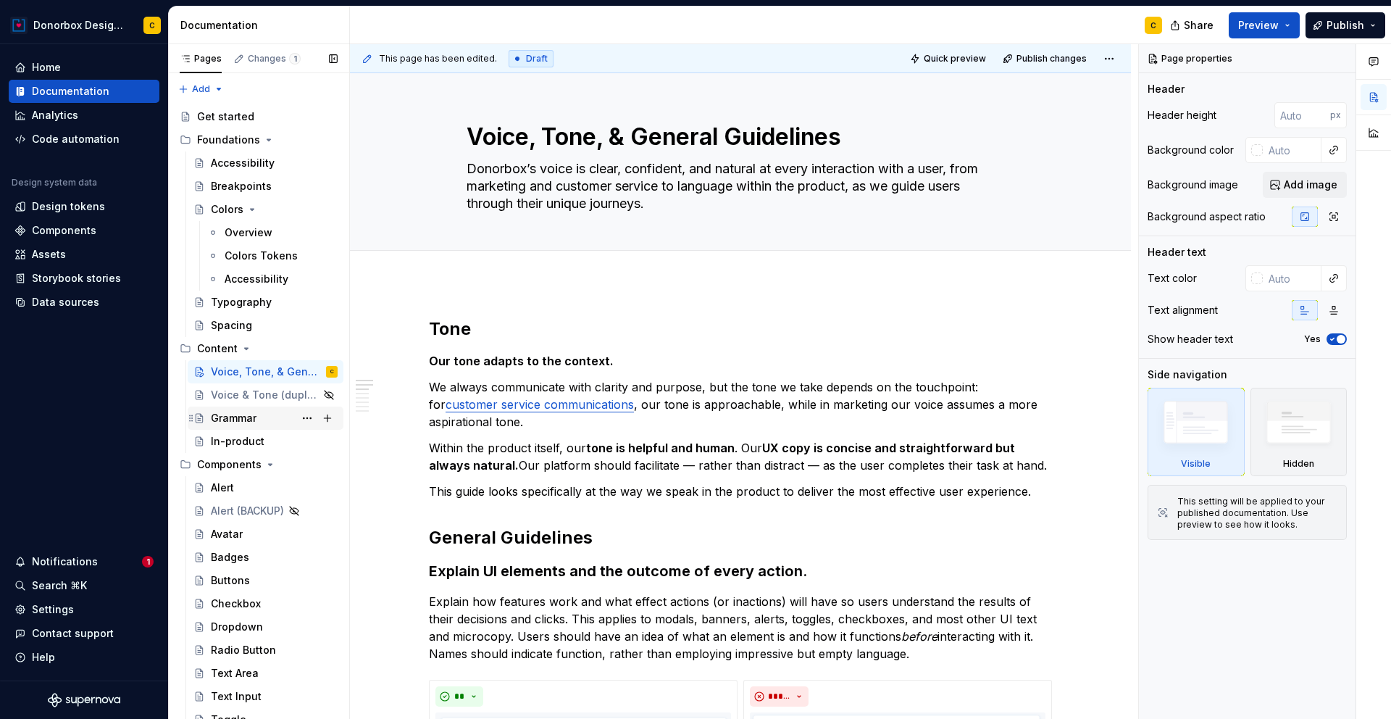
click at [227, 419] on div "Grammar" at bounding box center [234, 418] width 46 height 14
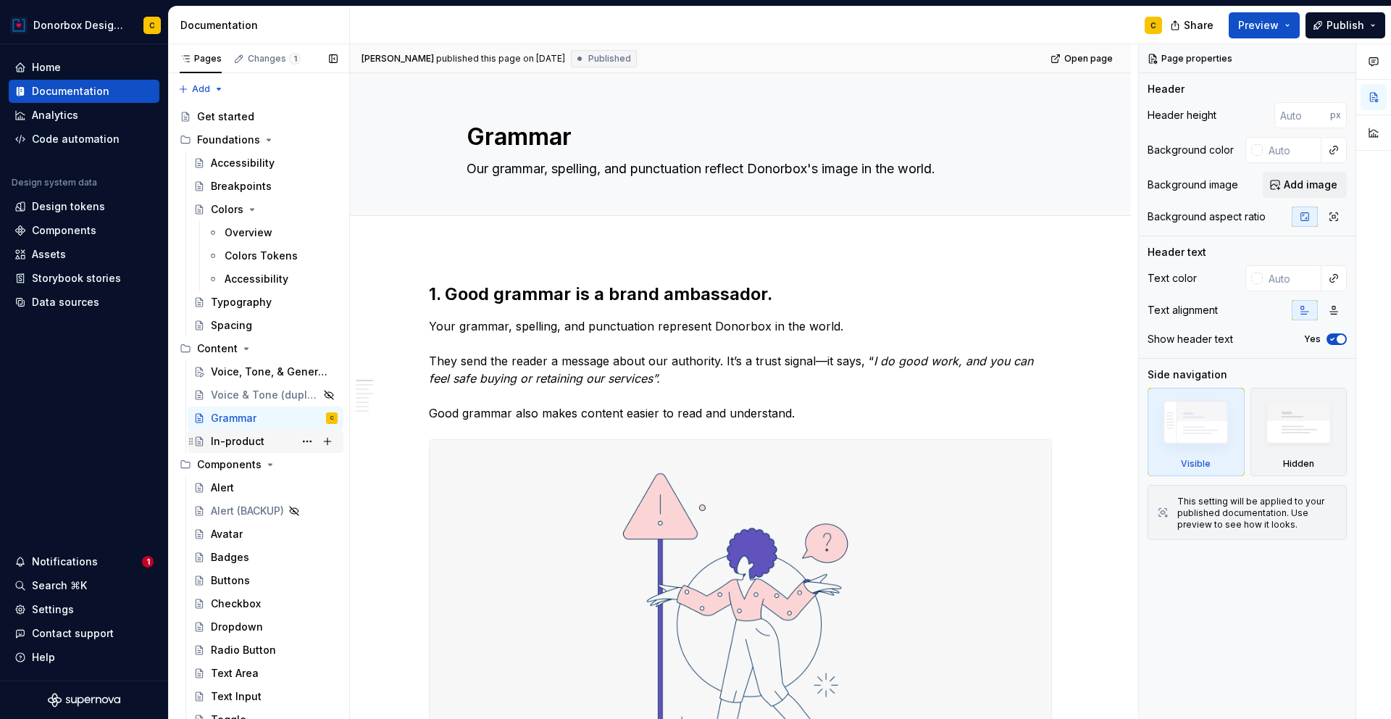
click at [231, 442] on div "In-product" at bounding box center [238, 441] width 54 height 14
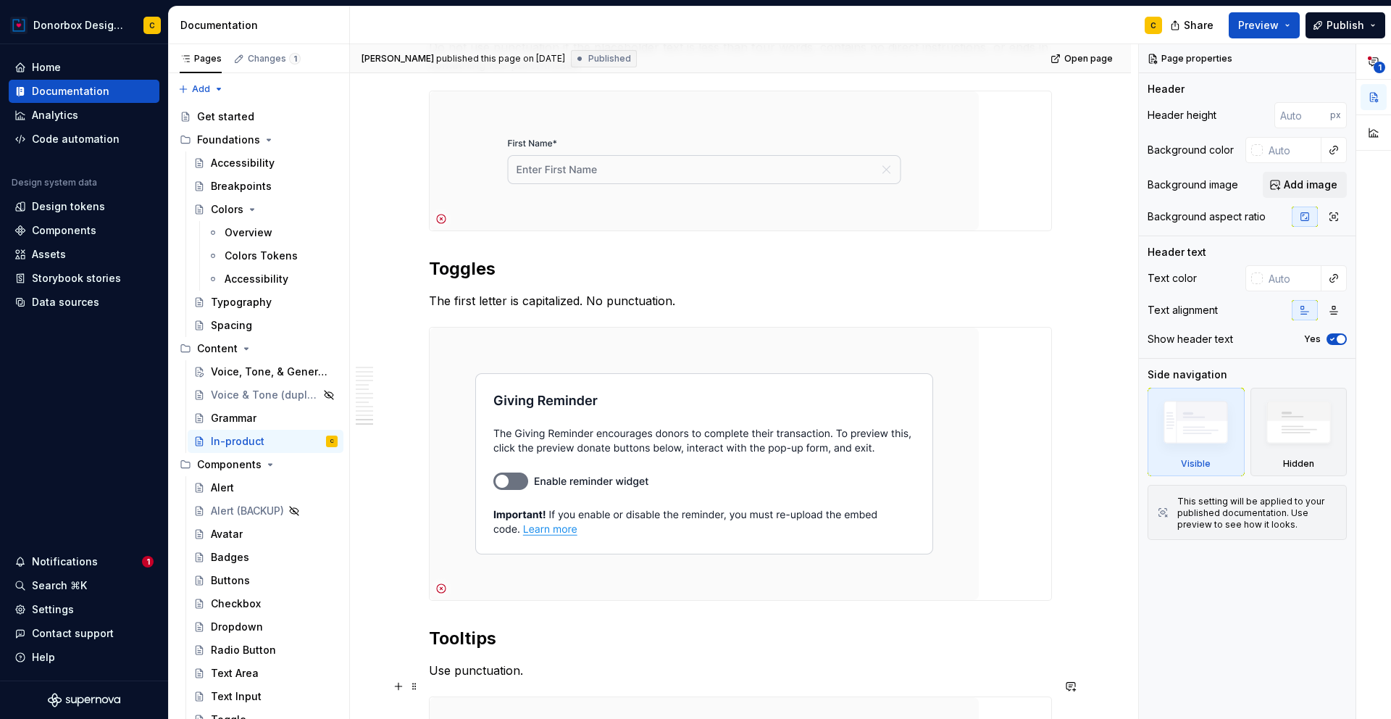
scroll to position [6015, 0]
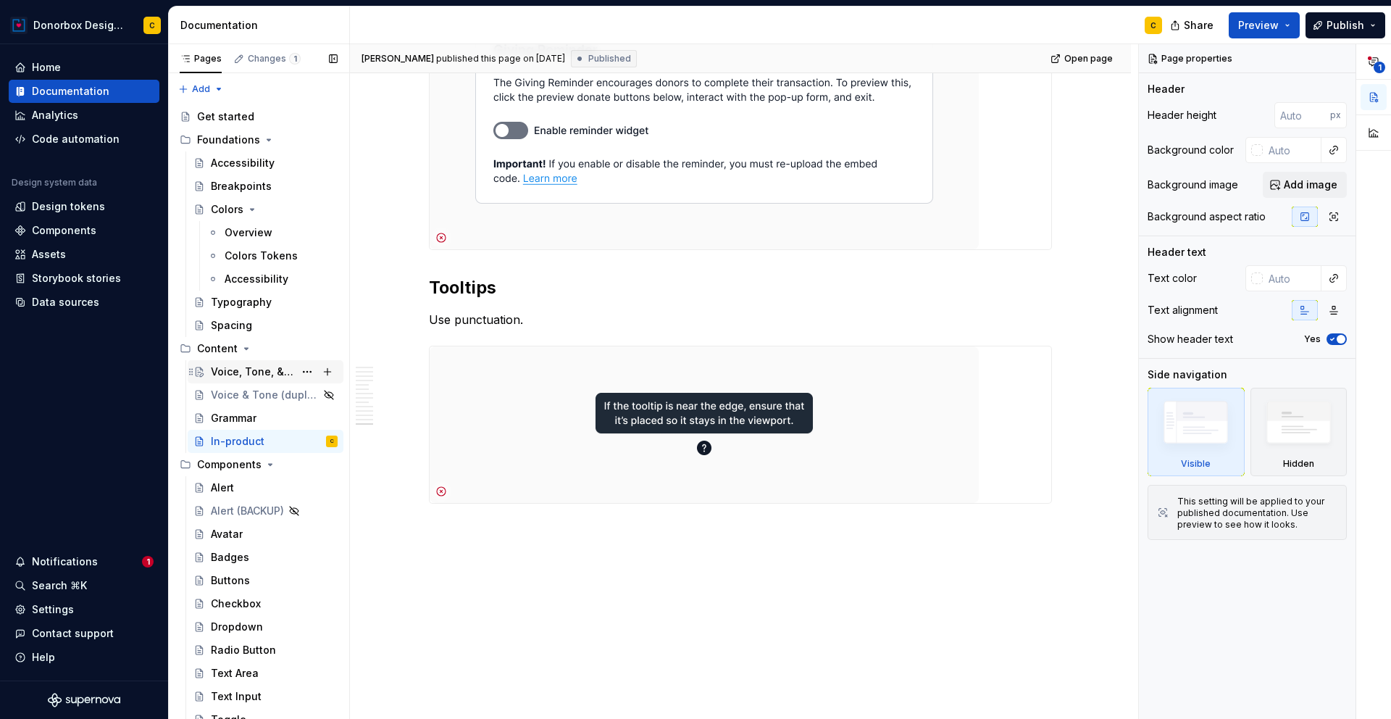
click at [244, 373] on div "Voice, Tone, & General Guidelines" at bounding box center [252, 371] width 83 height 14
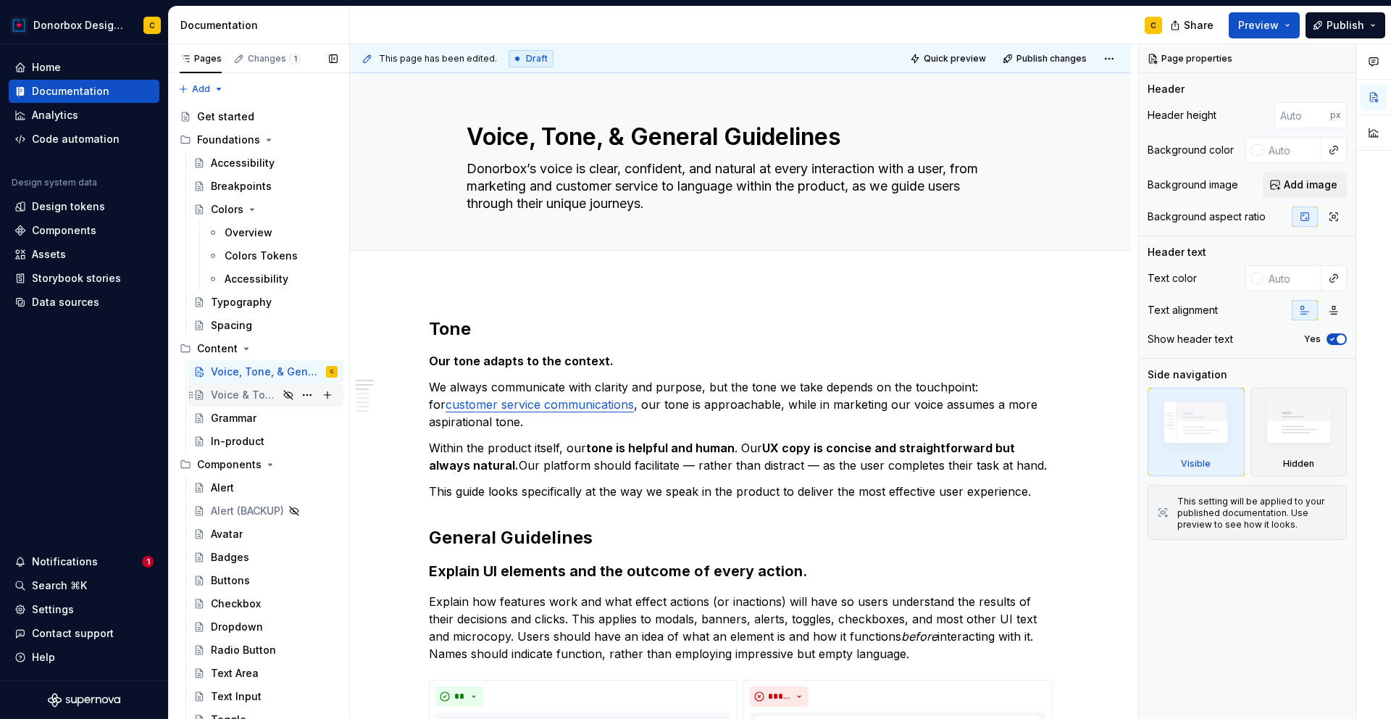
click at [223, 399] on div "Voice & Tone (duplicate)" at bounding box center [244, 395] width 67 height 14
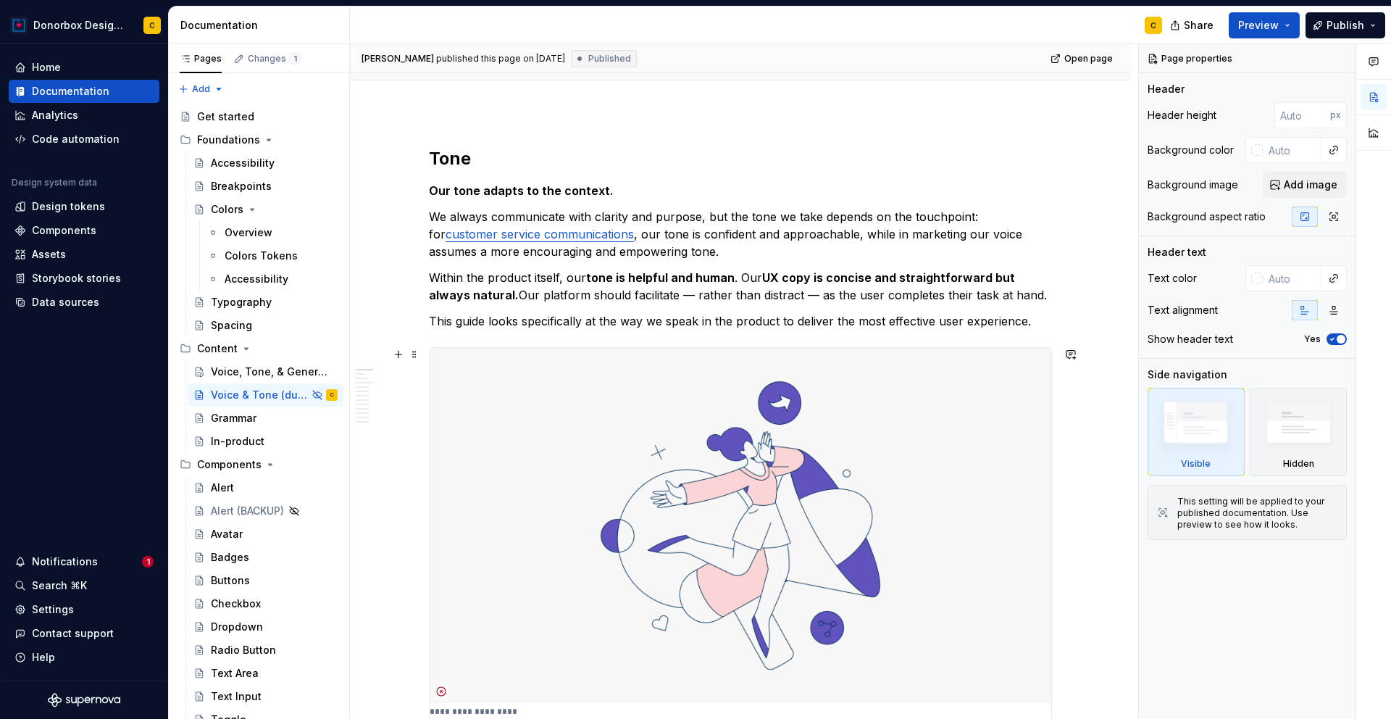
scroll to position [183, 0]
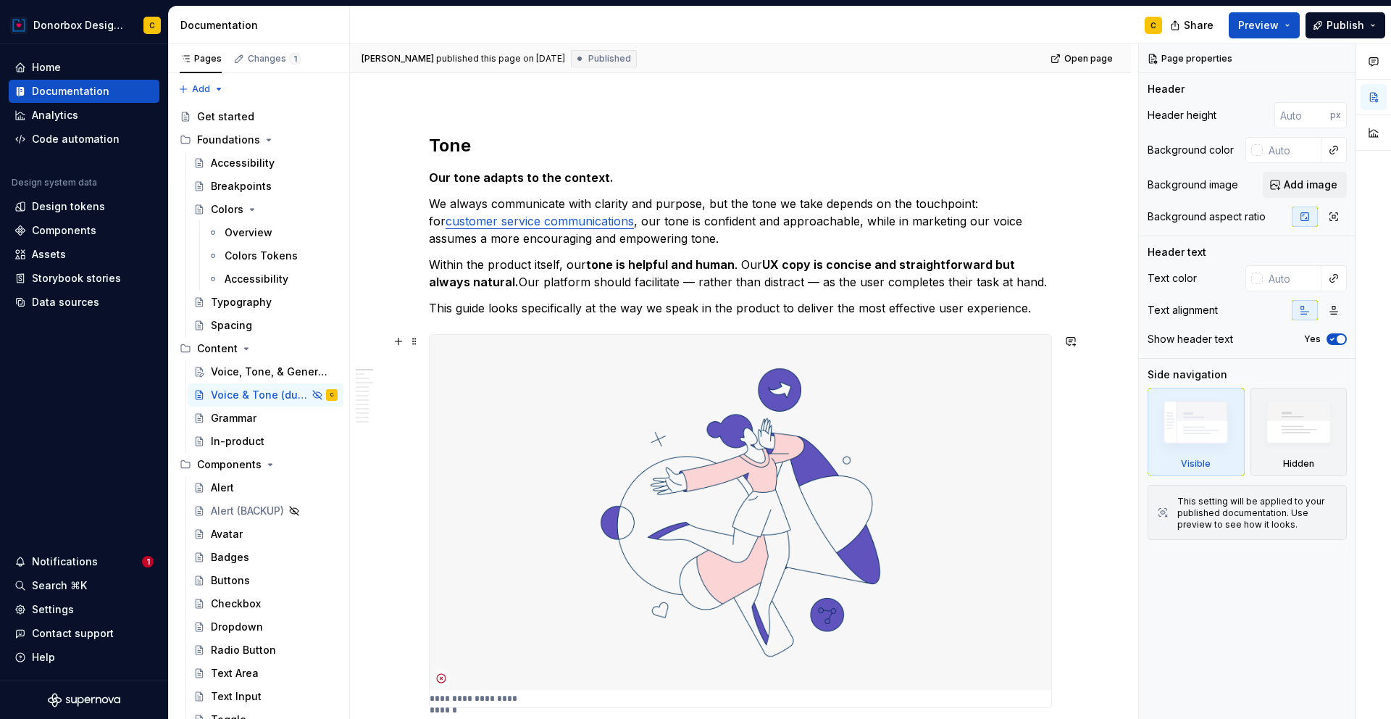
click at [826, 431] on img at bounding box center [741, 512] width 622 height 355
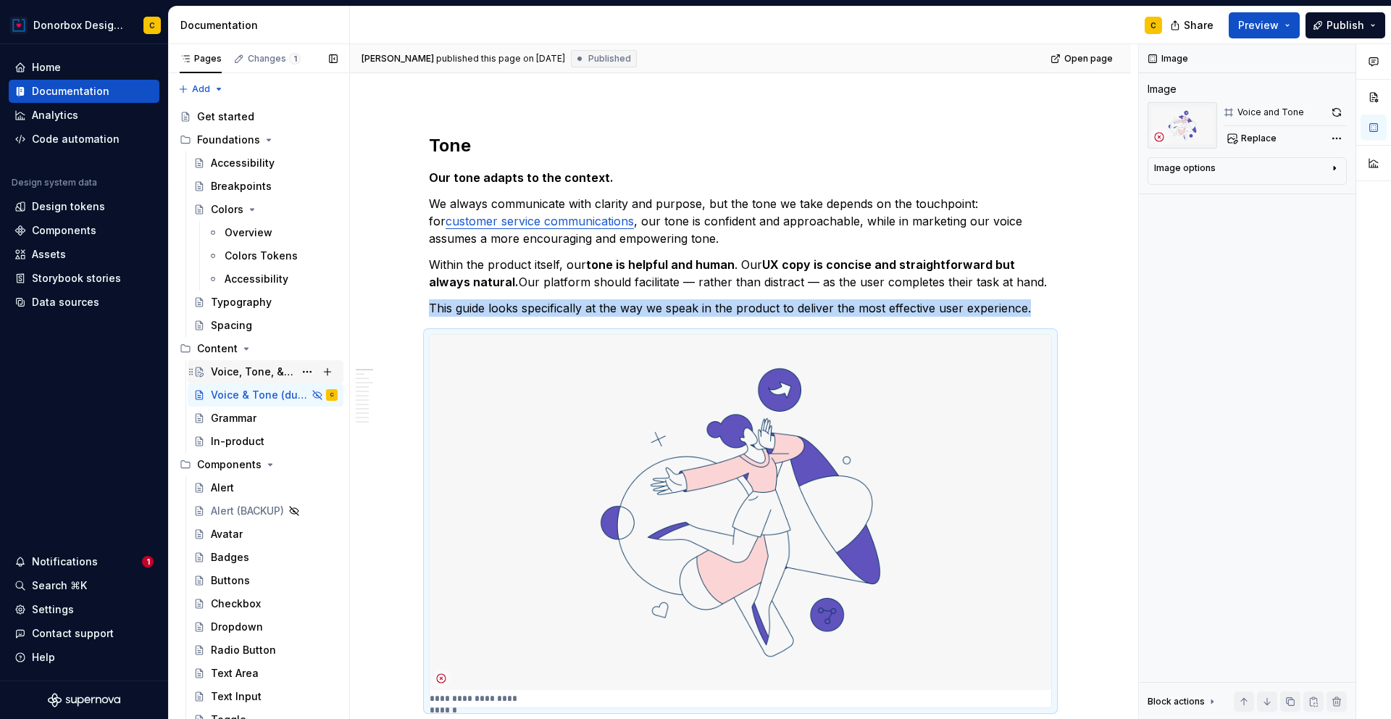
click at [233, 372] on div "Voice, Tone, & General Guidelines" at bounding box center [252, 371] width 83 height 14
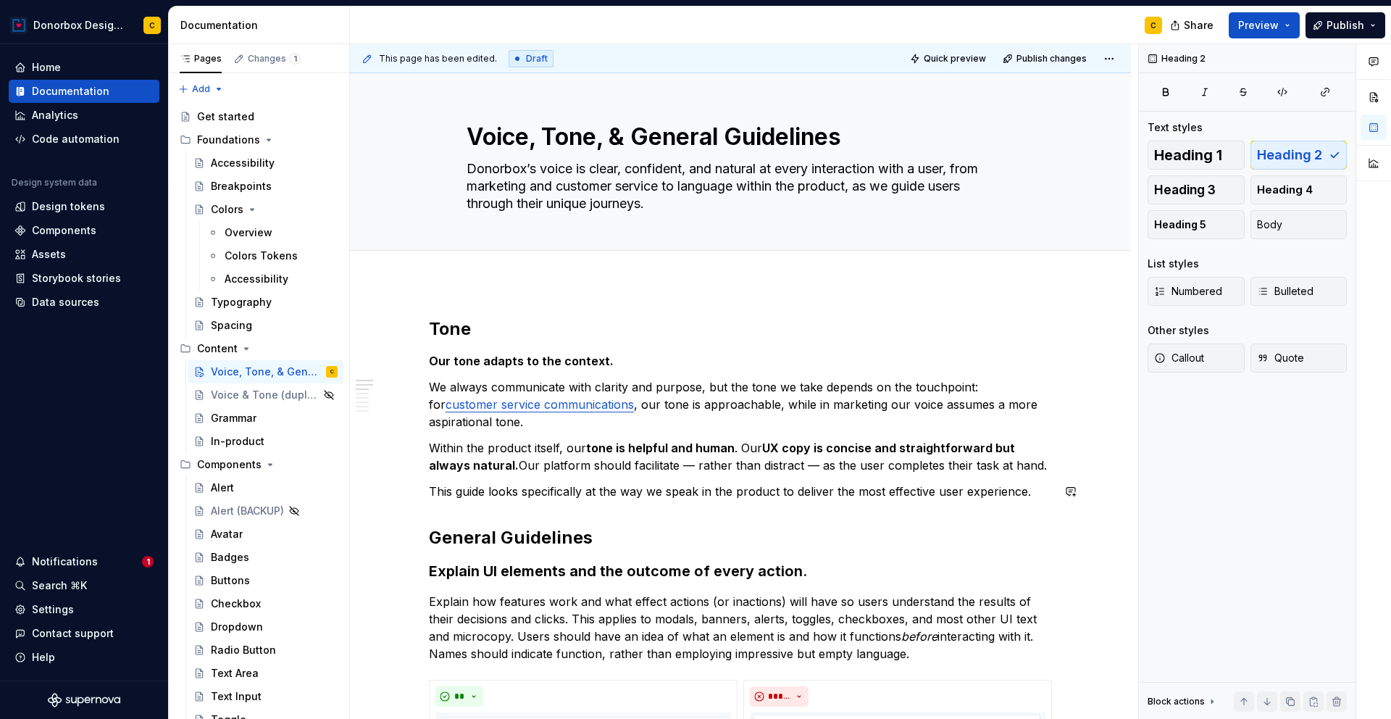
click at [223, 402] on div "Voice & Tone (duplicate)" at bounding box center [274, 395] width 127 height 20
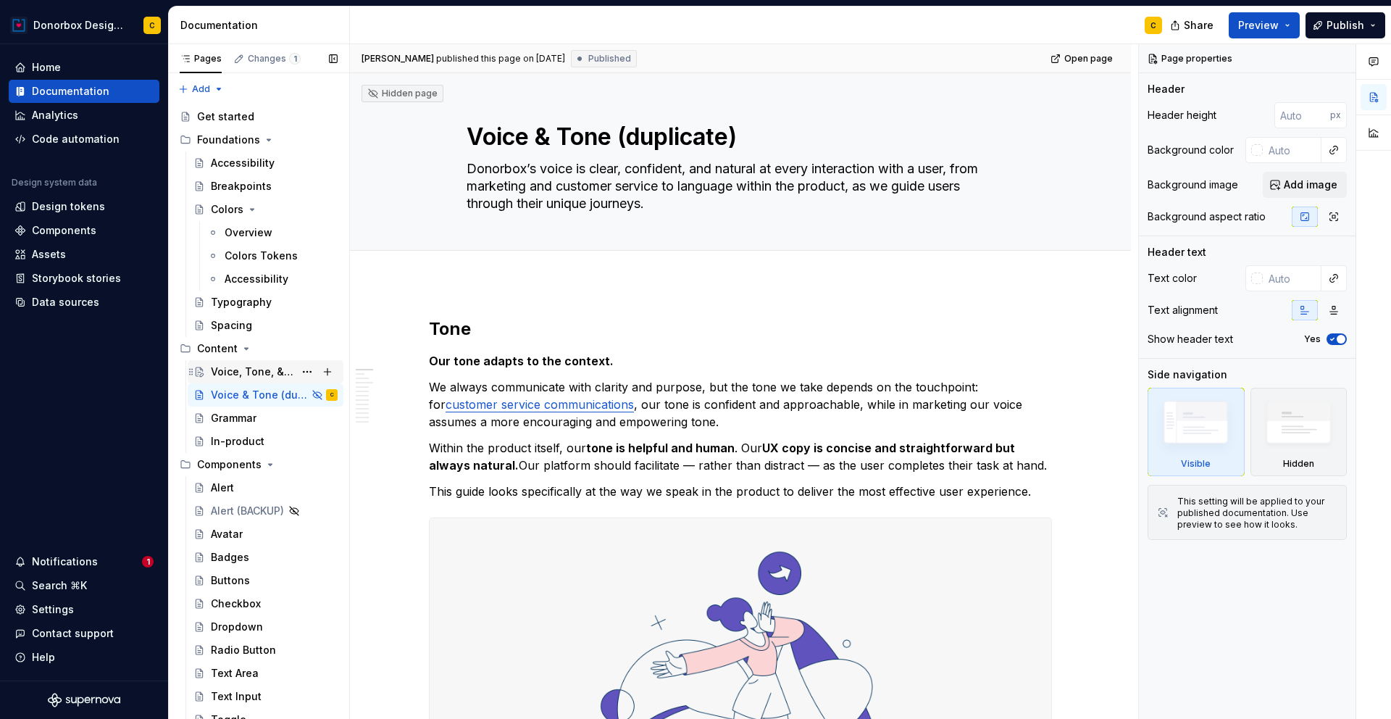
click at [215, 367] on div "Voice, Tone, & General Guidelines" at bounding box center [252, 371] width 83 height 14
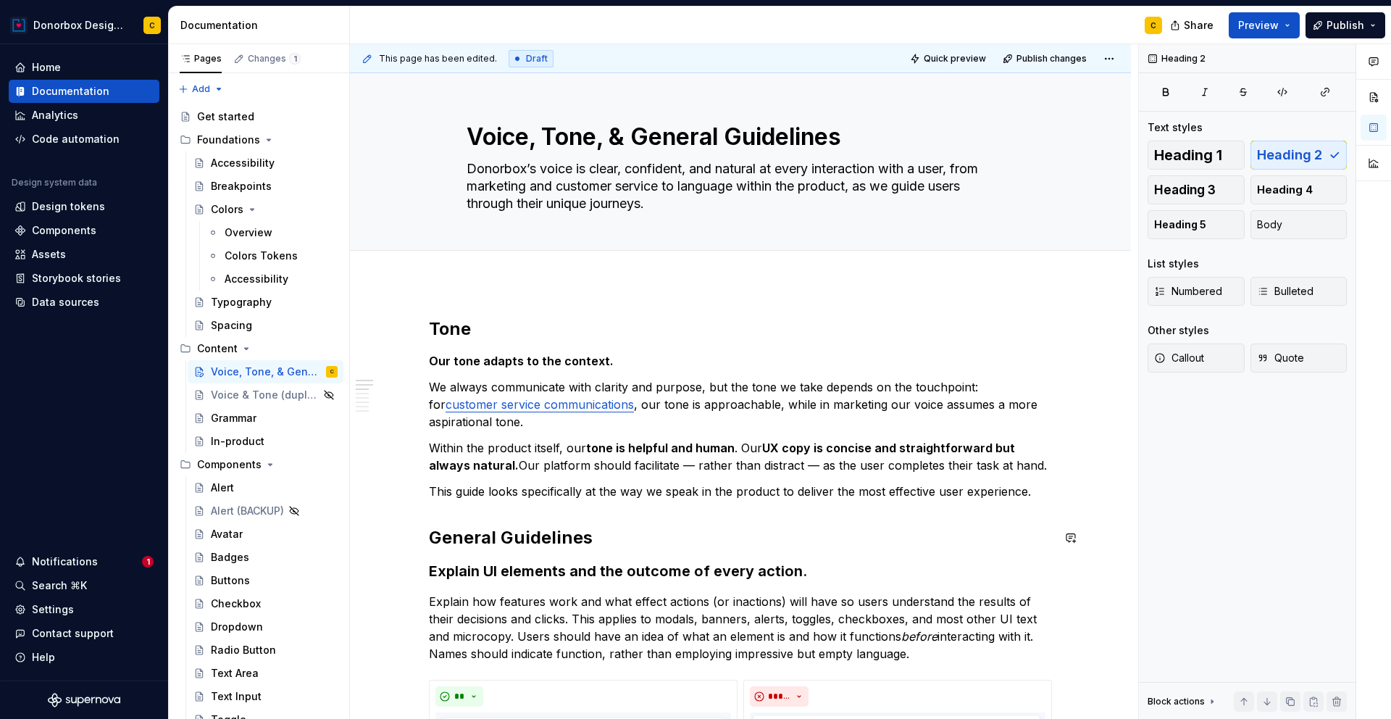
click at [1047, 495] on p "This guide looks specifically at the way we speak in the product to deliver the…" at bounding box center [740, 490] width 623 height 17
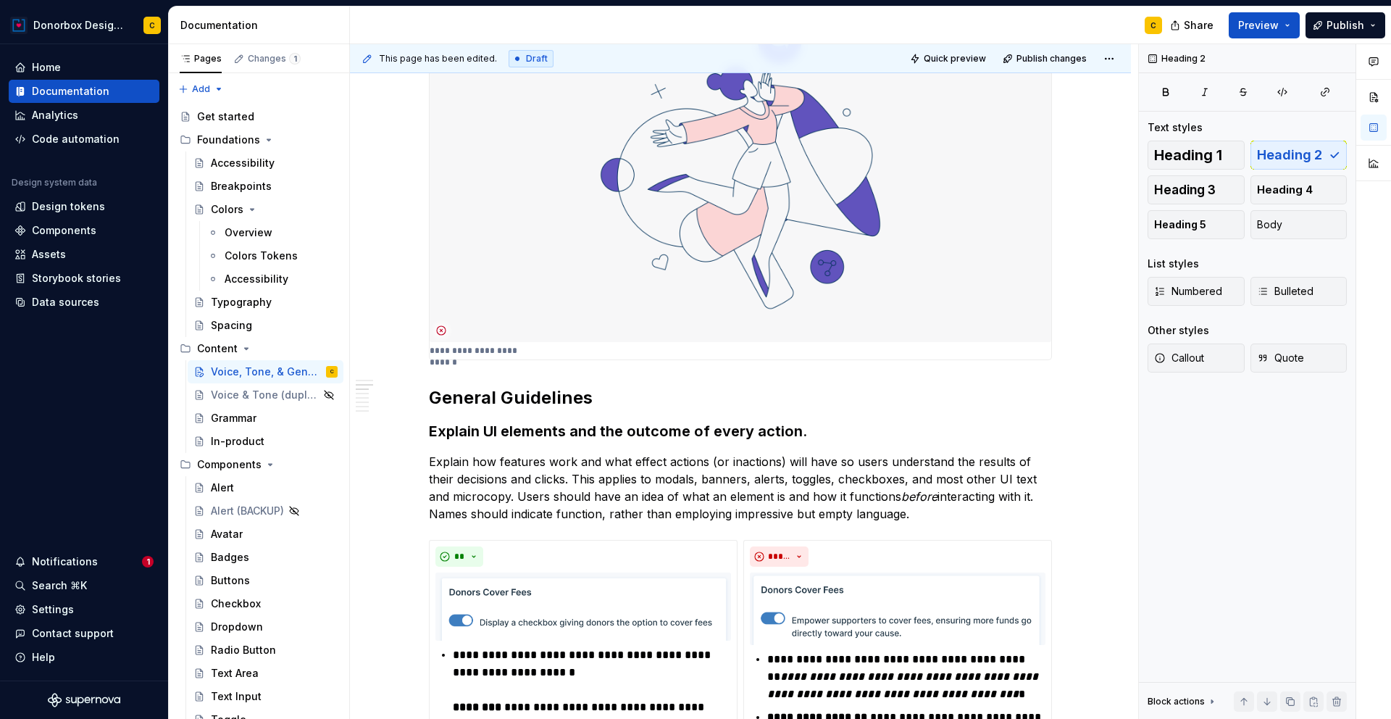
scroll to position [532, 0]
click at [1341, 29] on span "Publish" at bounding box center [1345, 25] width 38 height 14
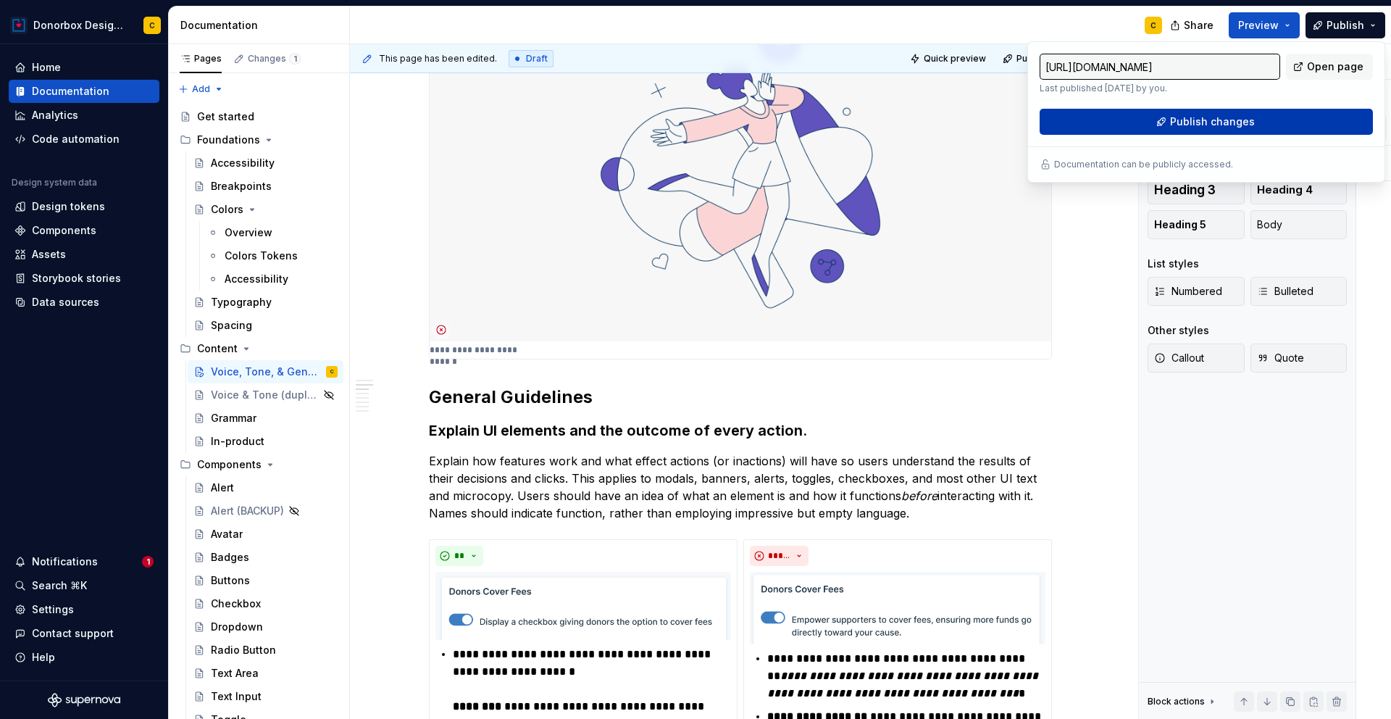
click at [1287, 121] on button "Publish changes" at bounding box center [1205, 122] width 333 height 26
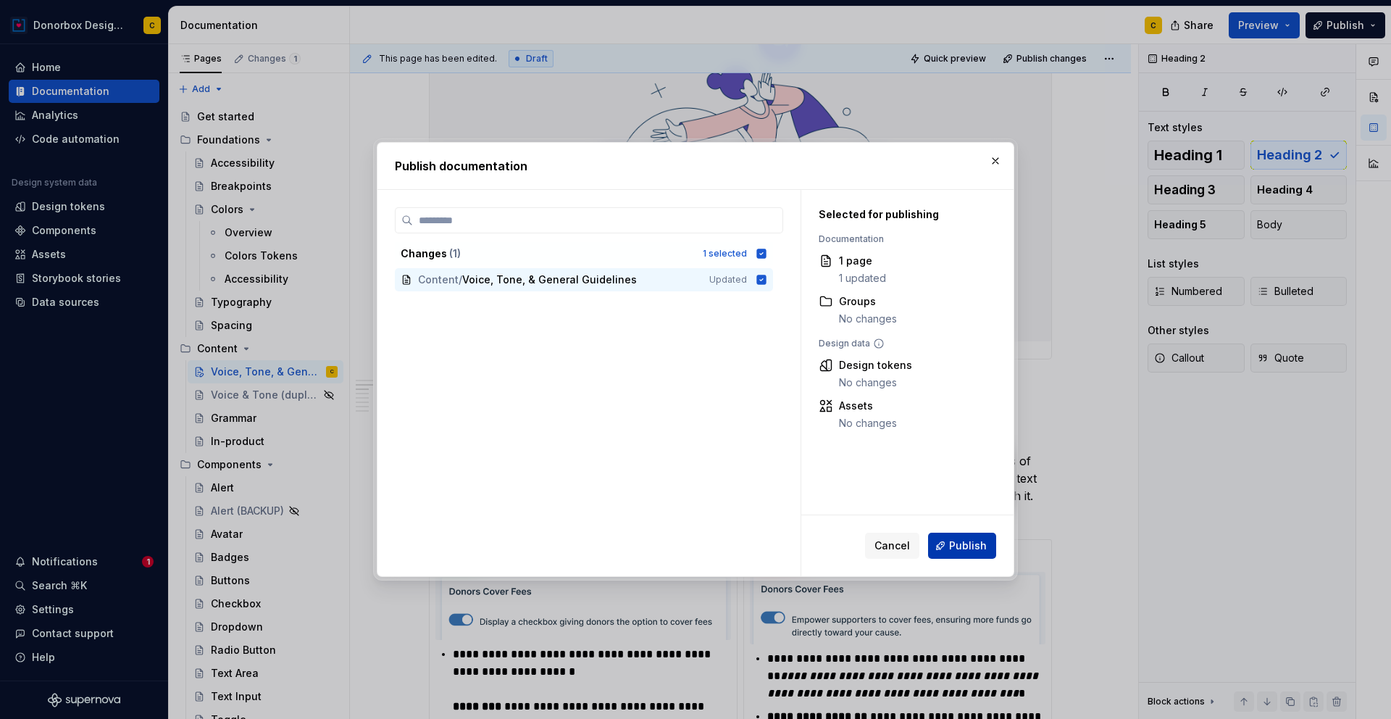
click at [976, 550] on span "Publish" at bounding box center [968, 545] width 38 height 14
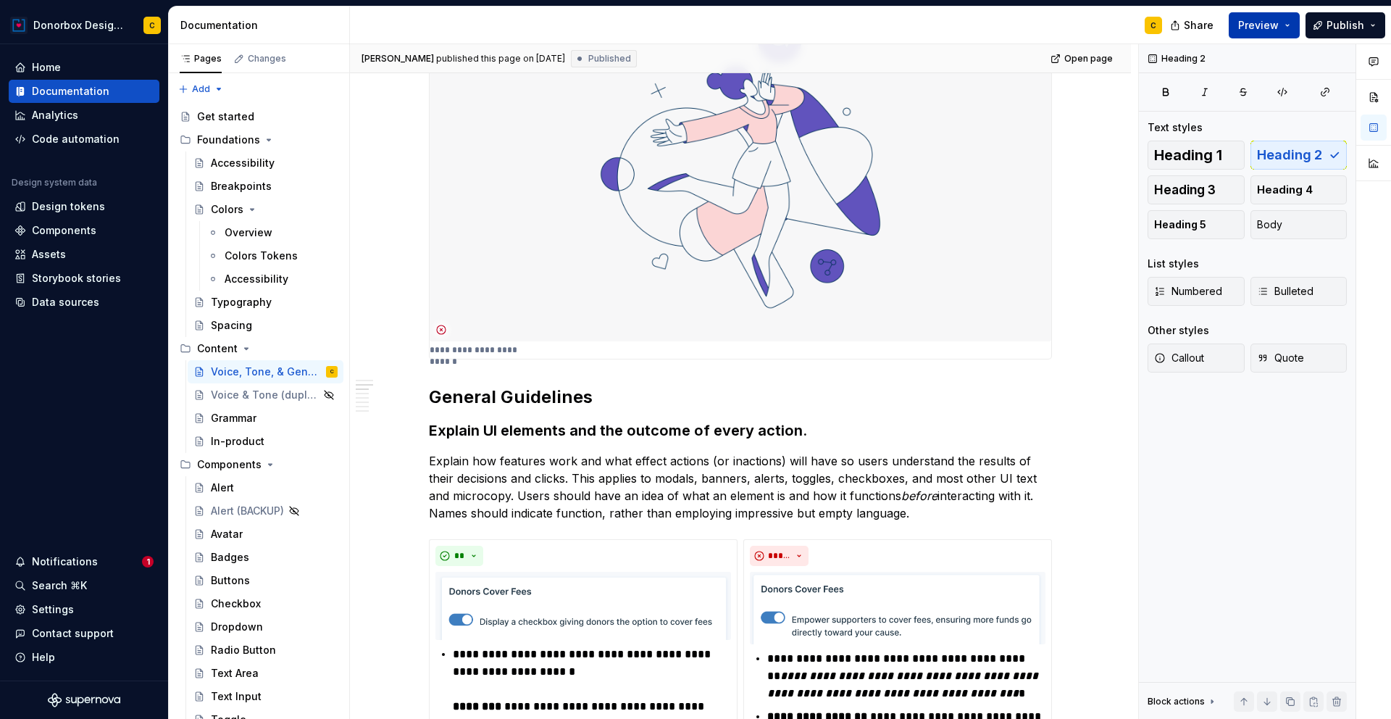
click at [1252, 28] on span "Preview" at bounding box center [1258, 25] width 41 height 14
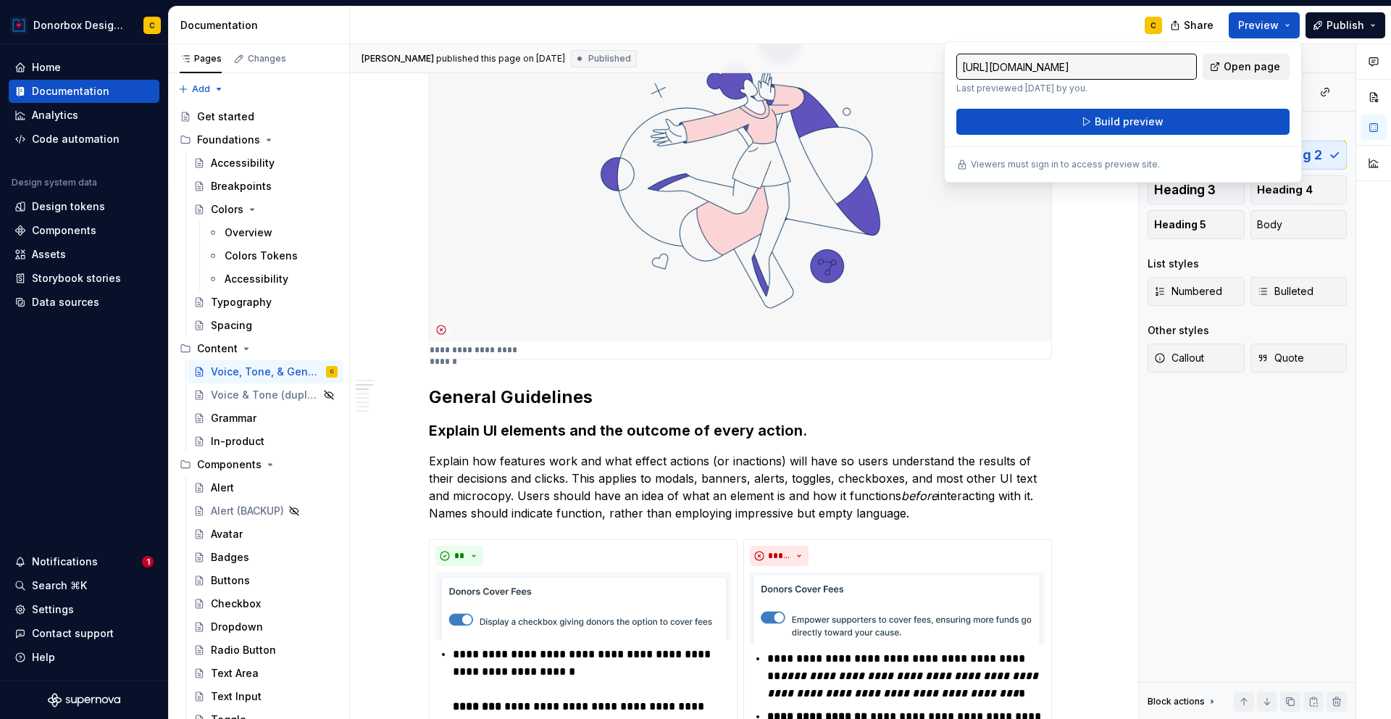
click at [1263, 66] on span "Open page" at bounding box center [1251, 66] width 57 height 14
type textarea "*"
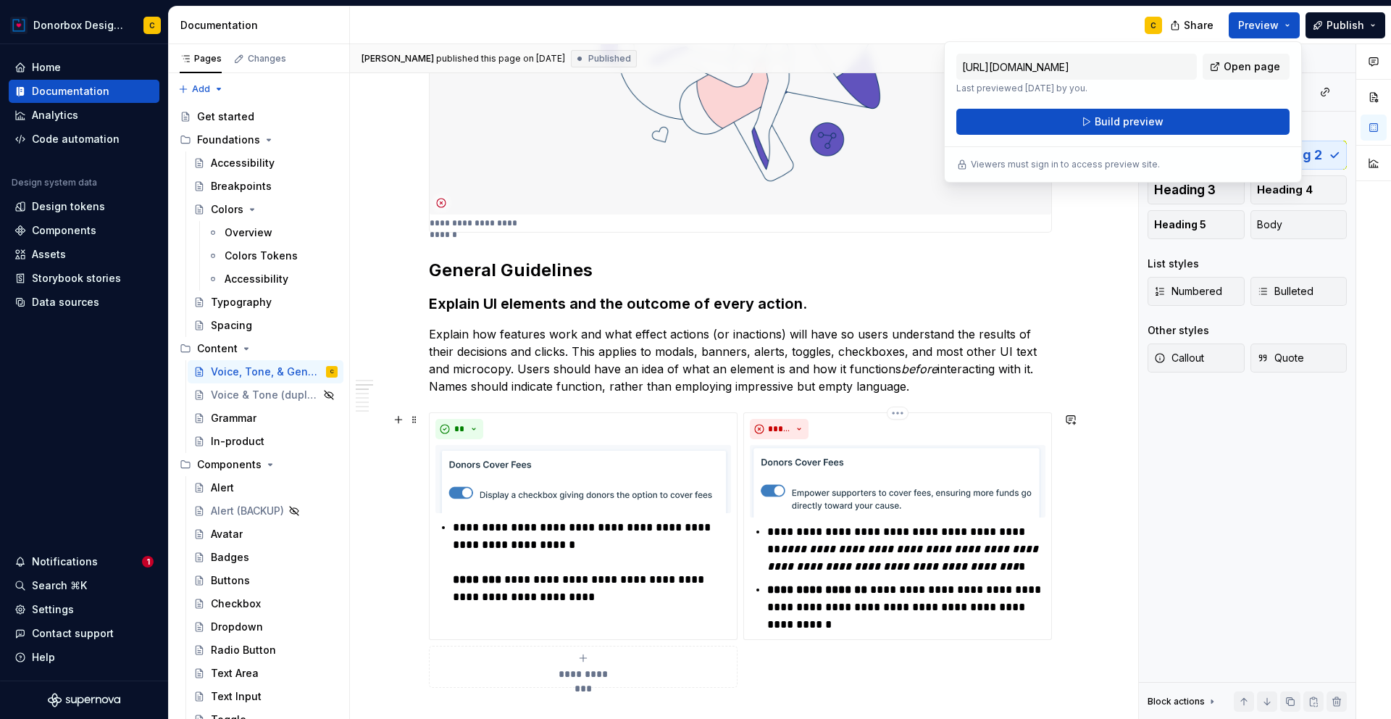
scroll to position [660, 0]
click at [930, 379] on p "Explain how features work and what effect actions (or inactions) will have so u…" at bounding box center [740, 359] width 623 height 70
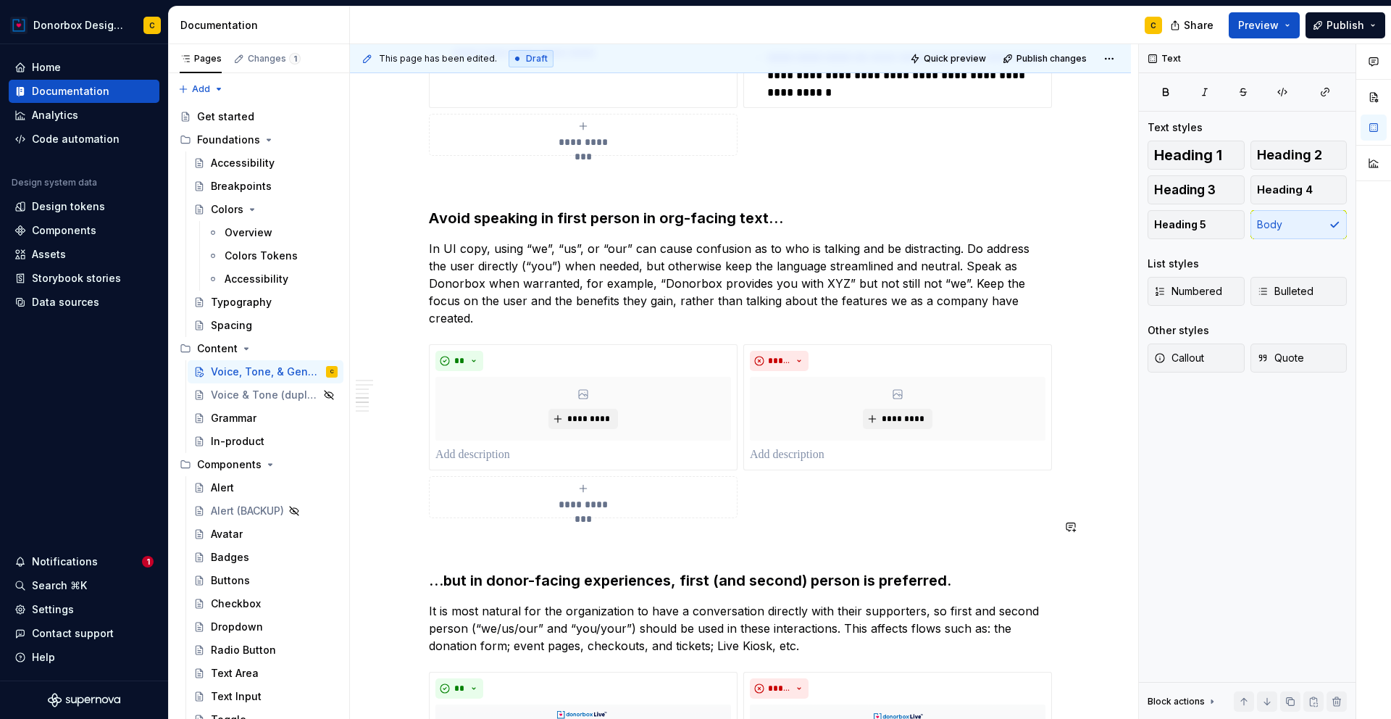
scroll to position [1586, 0]
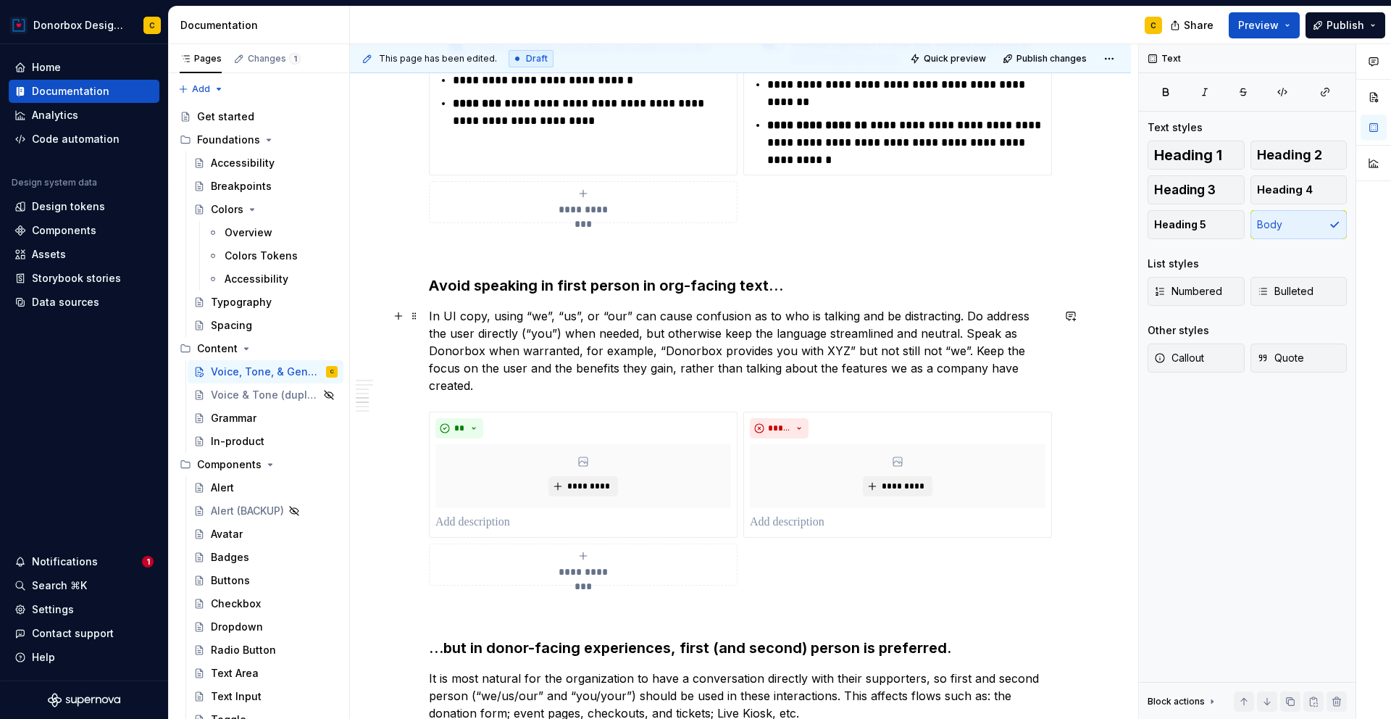
click at [845, 351] on p "In UI copy, using “we”, “us”, or “our” can cause confusion as to who is talking…" at bounding box center [740, 350] width 623 height 87
click at [959, 348] on p "In UI copy, using “we”, “us”, or “our” can cause confusion as to who is talking…" at bounding box center [740, 350] width 623 height 87
type textarea "*"
